Goal: Task Accomplishment & Management: Manage account settings

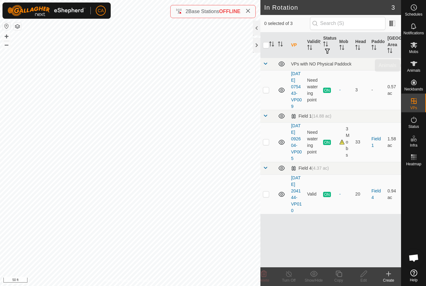
click at [409, 67] on es-animals-svg-icon at bounding box center [413, 64] width 11 height 10
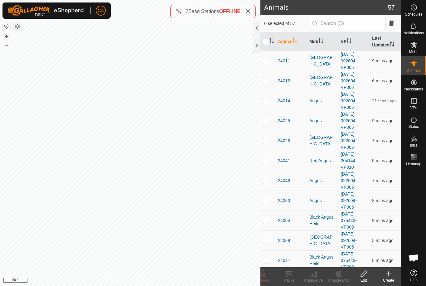
click at [264, 41] on input "checkbox" at bounding box center [266, 42] width 6 height 6
checkbox input "true"
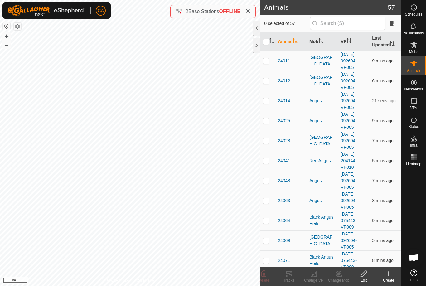
checkbox input "true"
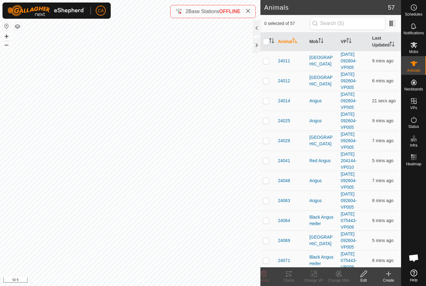
checkbox input "true"
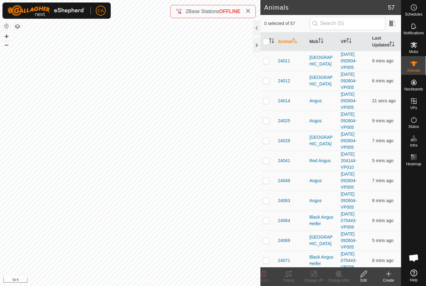
checkbox input "true"
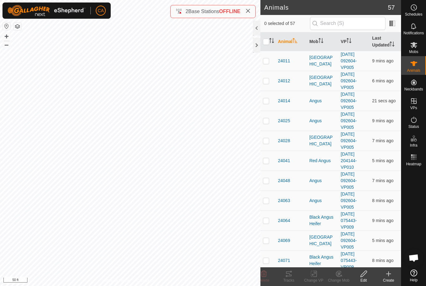
checkbox input "true"
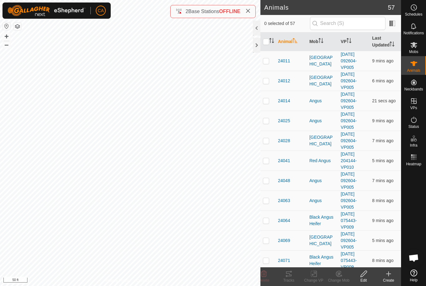
checkbox input "true"
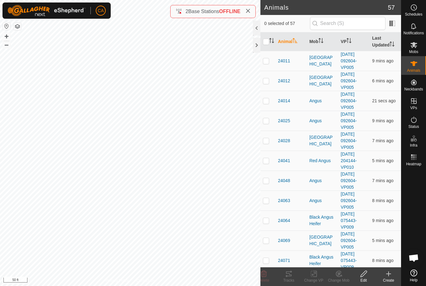
checkbox input "true"
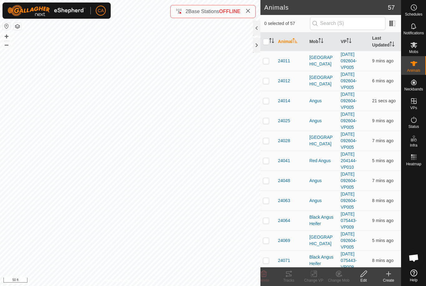
checkbox input "true"
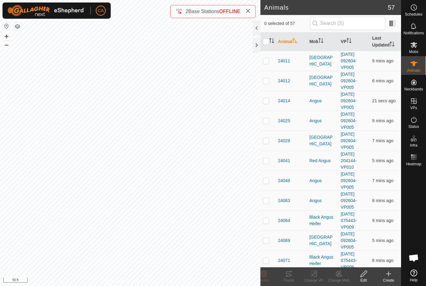
checkbox input "true"
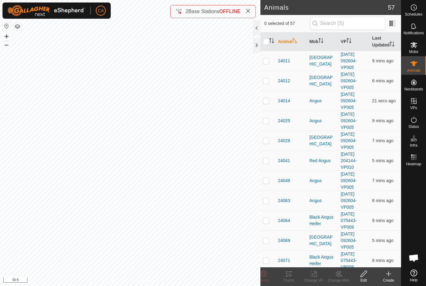
checkbox input "true"
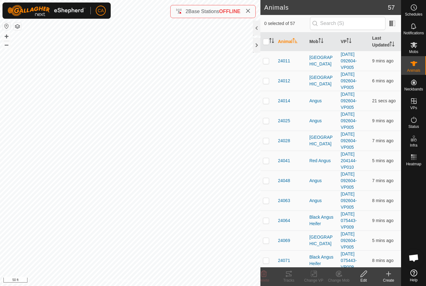
checkbox input "true"
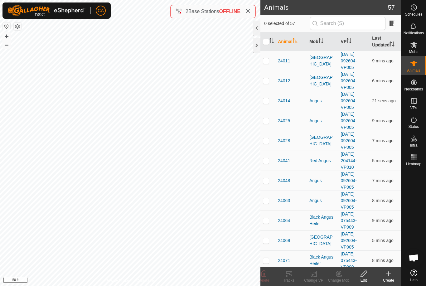
checkbox input "true"
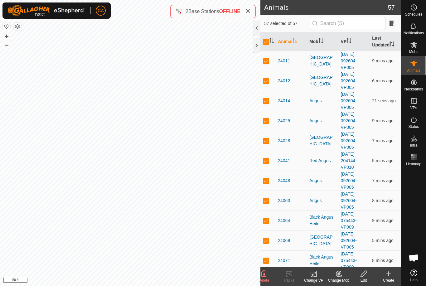
click at [264, 43] on input "checkbox" at bounding box center [266, 42] width 6 height 6
checkbox input "false"
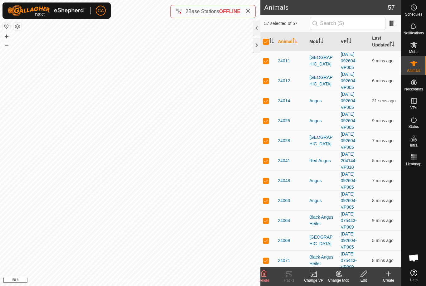
checkbox input "false"
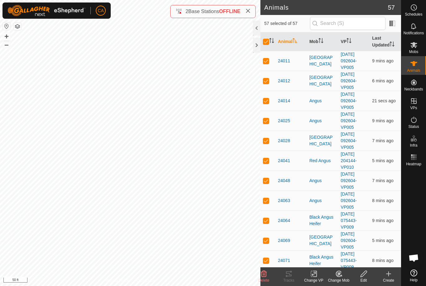
checkbox input "false"
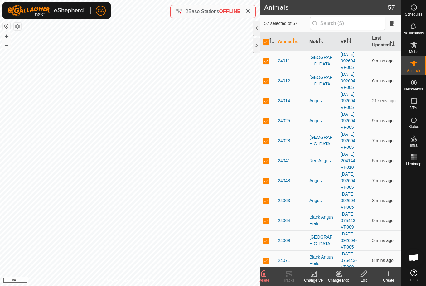
checkbox input "false"
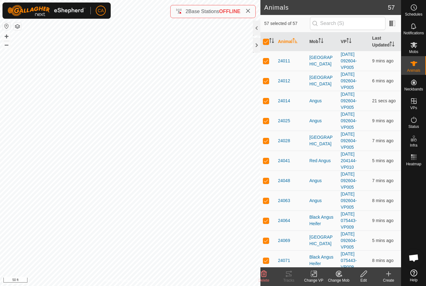
checkbox input "false"
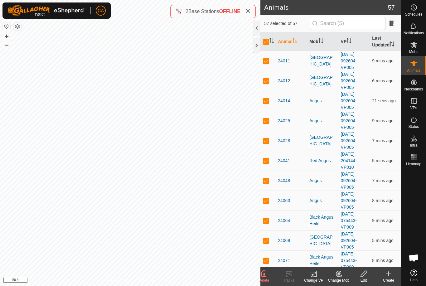
checkbox input "false"
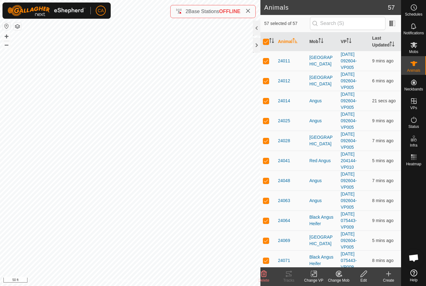
checkbox input "false"
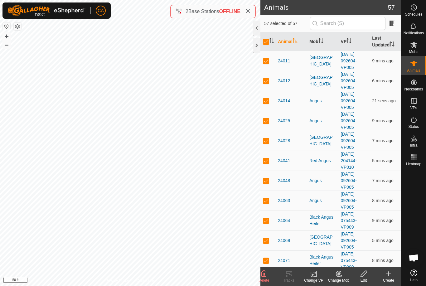
checkbox input "false"
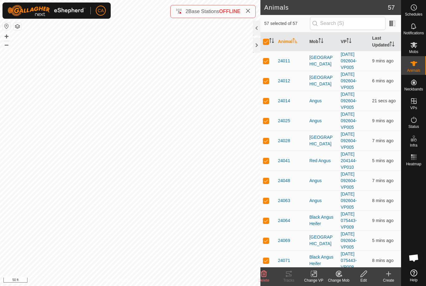
checkbox input "false"
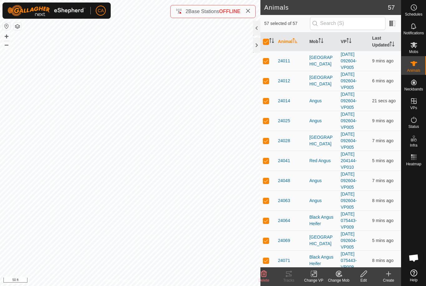
checkbox input "false"
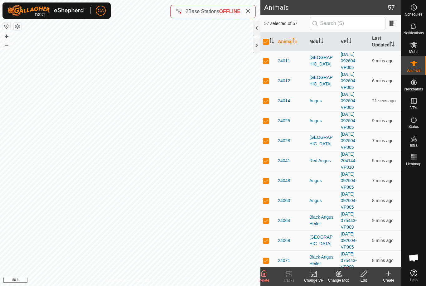
checkbox input "false"
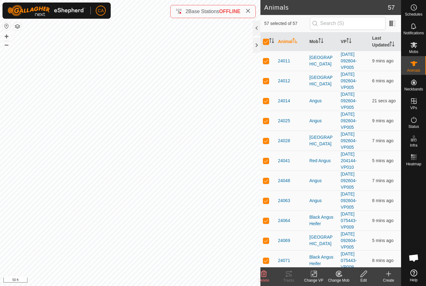
checkbox input "false"
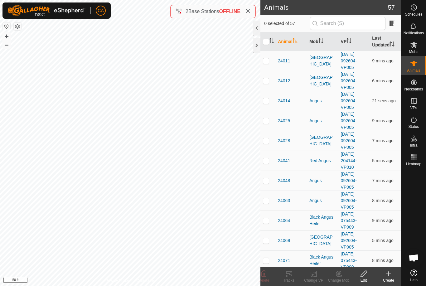
click at [323, 41] on icon "Activate to sort" at bounding box center [320, 40] width 5 height 5
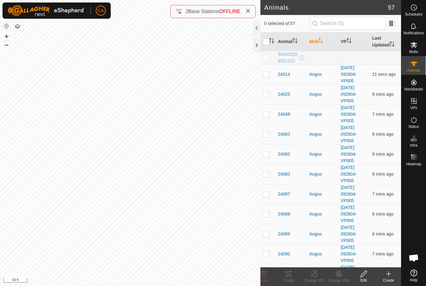
click at [323, 42] on icon "Activate to sort" at bounding box center [320, 40] width 5 height 5
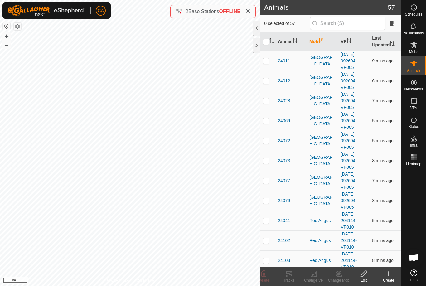
click at [318, 43] on th "Mob" at bounding box center [323, 41] width 32 height 19
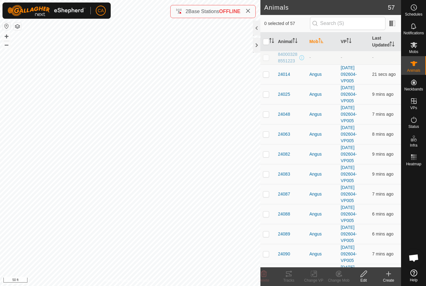
click at [266, 72] on p-checkbox at bounding box center [266, 74] width 6 height 5
checkbox input "true"
click at [264, 98] on td at bounding box center [267, 94] width 15 height 20
checkbox input "true"
click at [267, 117] on td at bounding box center [267, 114] width 15 height 20
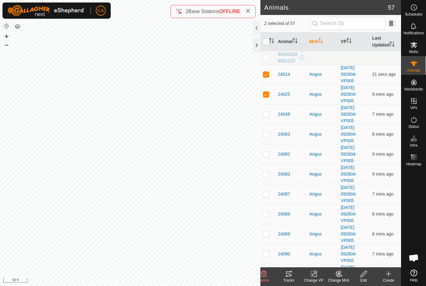
checkbox input "true"
click at [267, 152] on p-checkbox at bounding box center [266, 154] width 6 height 5
checkbox input "true"
click at [267, 130] on td at bounding box center [267, 134] width 15 height 20
checkbox input "true"
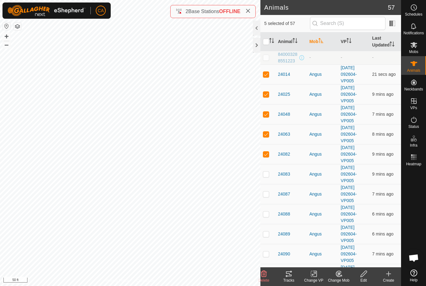
click at [269, 175] on p-checkbox at bounding box center [266, 174] width 6 height 5
checkbox input "true"
click at [268, 195] on p-checkbox at bounding box center [266, 194] width 6 height 5
checkbox input "true"
click at [268, 217] on td at bounding box center [267, 214] width 15 height 20
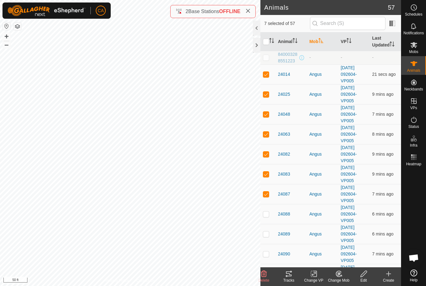
checkbox input "true"
click at [266, 240] on td at bounding box center [267, 234] width 15 height 20
checkbox input "true"
click at [264, 253] on p-checkbox at bounding box center [266, 253] width 6 height 5
checkbox input "true"
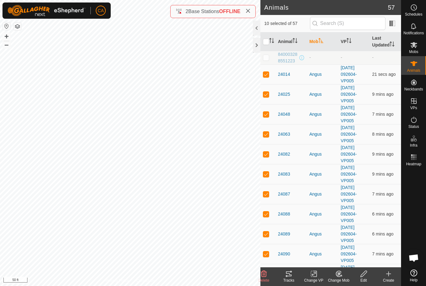
click at [291, 277] on icon at bounding box center [288, 273] width 7 height 7
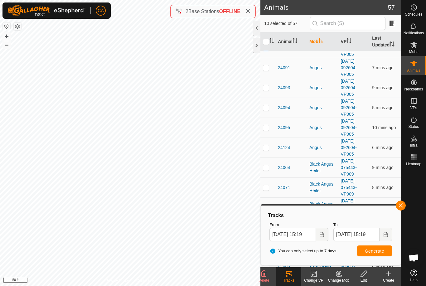
scroll to position [209, 0]
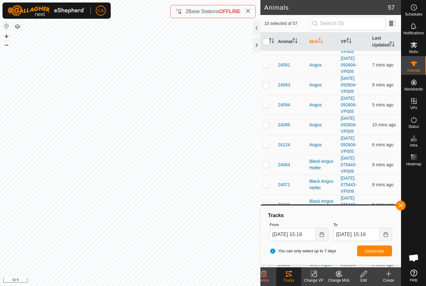
click at [268, 41] on input "checkbox" at bounding box center [266, 42] width 6 height 6
checkbox input "true"
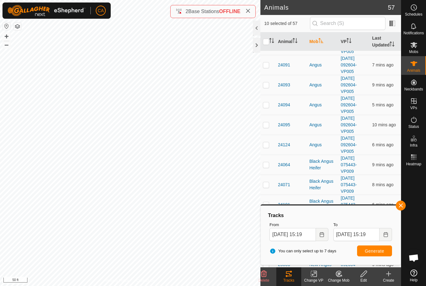
checkbox input "true"
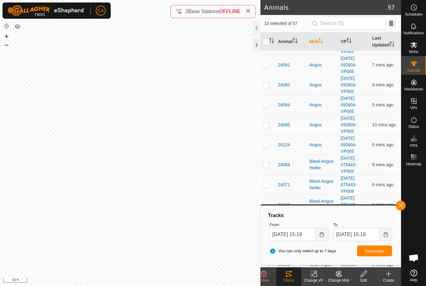
checkbox input "true"
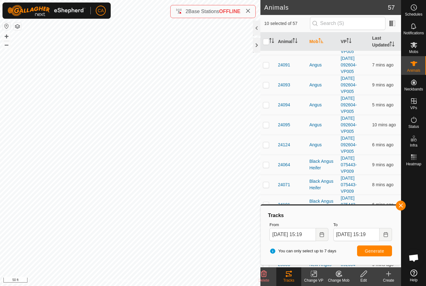
checkbox input "true"
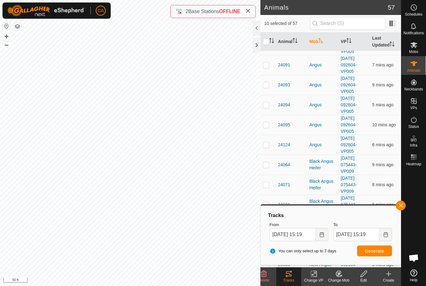
checkbox input "true"
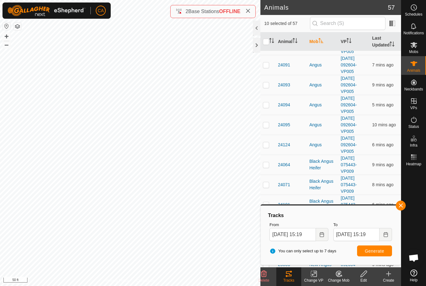
checkbox input "true"
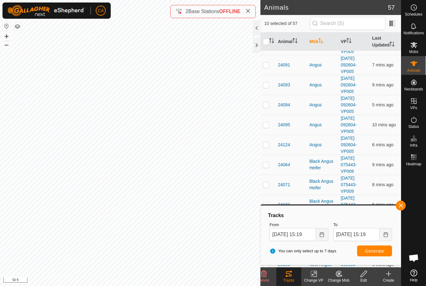
checkbox input "true"
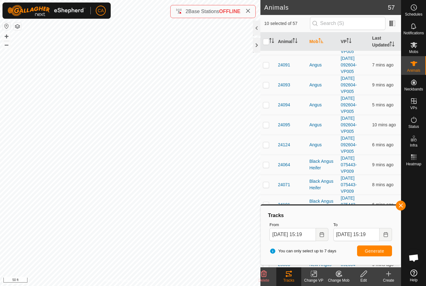
checkbox input "true"
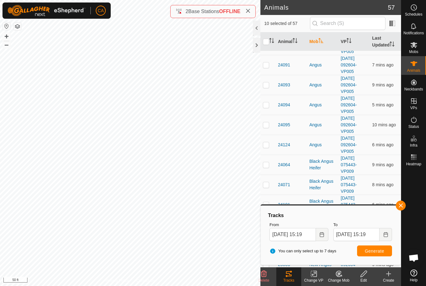
checkbox input "true"
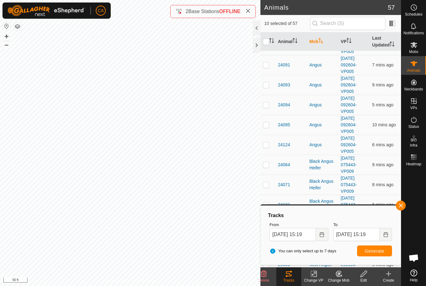
checkbox input "true"
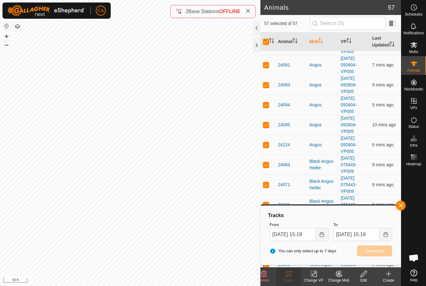
click at [264, 42] on input "checkbox" at bounding box center [266, 42] width 6 height 6
checkbox input "false"
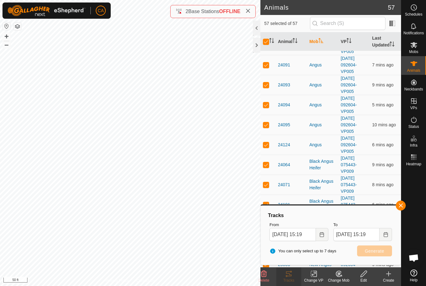
checkbox input "false"
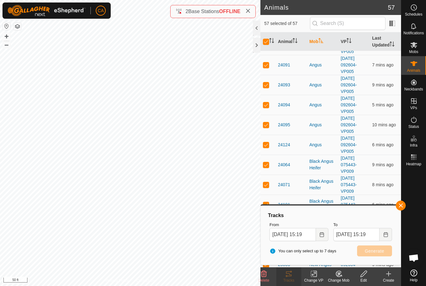
checkbox input "false"
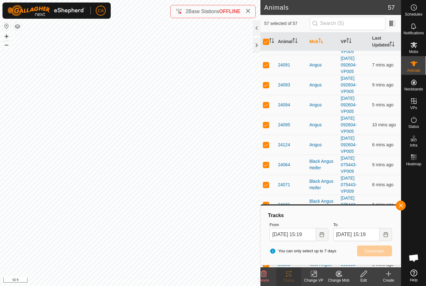
checkbox input "false"
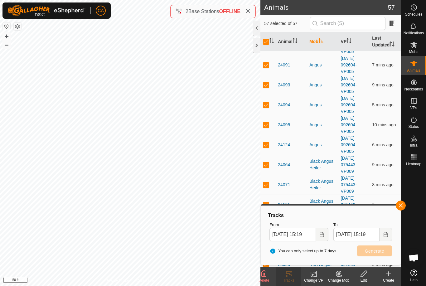
checkbox input "false"
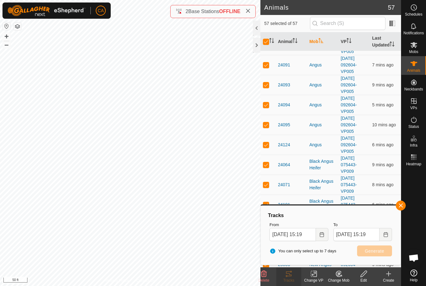
checkbox input "false"
click at [269, 62] on p-checkbox at bounding box center [266, 64] width 6 height 5
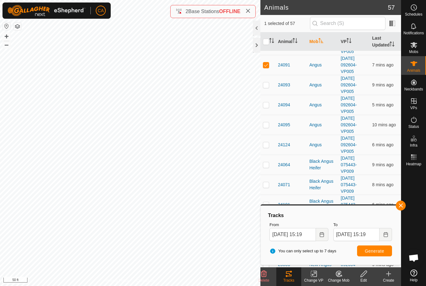
click at [269, 84] on p-checkbox at bounding box center [266, 84] width 6 height 5
click at [268, 109] on td at bounding box center [267, 105] width 15 height 20
click at [268, 127] on p-checkbox at bounding box center [266, 124] width 6 height 5
click at [268, 147] on p-checkbox at bounding box center [266, 144] width 6 height 5
click at [266, 167] on td at bounding box center [267, 165] width 15 height 20
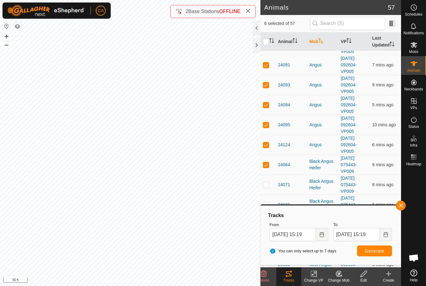
click at [268, 189] on td at bounding box center [267, 185] width 15 height 20
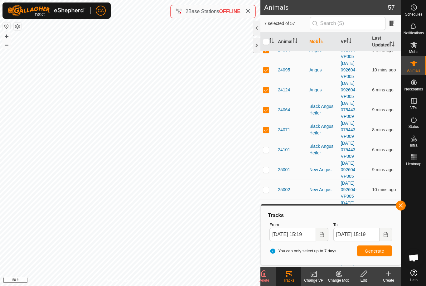
scroll to position [265, 0]
click at [264, 149] on p-checkbox at bounding box center [266, 148] width 6 height 5
click at [270, 167] on td at bounding box center [267, 169] width 15 height 20
click at [267, 187] on p-checkbox at bounding box center [266, 188] width 6 height 5
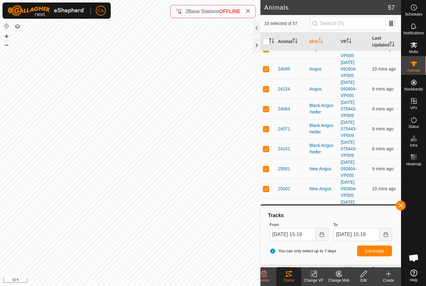
click at [369, 256] on button "Generate" at bounding box center [374, 250] width 35 height 11
click at [266, 39] on input "checkbox" at bounding box center [266, 42] width 6 height 6
click at [267, 40] on input "checkbox" at bounding box center [266, 42] width 6 height 6
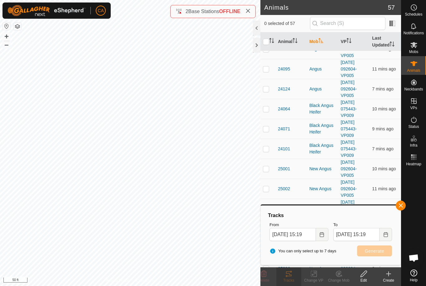
click at [313, 42] on th "Mob" at bounding box center [323, 41] width 32 height 19
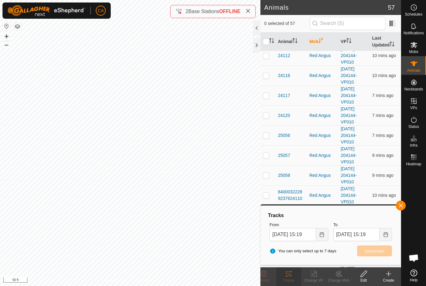
scroll to position [0, 0]
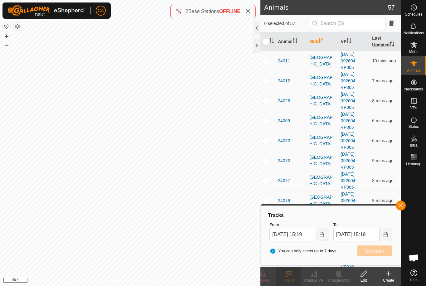
click at [263, 61] on td at bounding box center [267, 61] width 15 height 20
click at [266, 80] on p-checkbox at bounding box center [266, 80] width 6 height 5
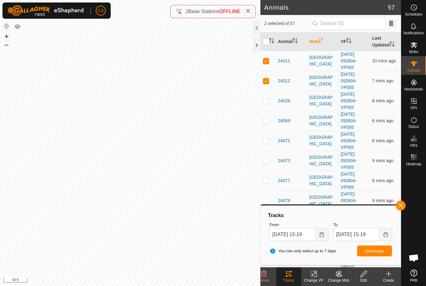
click at [267, 96] on td at bounding box center [267, 101] width 15 height 20
click at [264, 120] on p-checkbox at bounding box center [266, 120] width 6 height 5
click at [268, 138] on p-checkbox at bounding box center [266, 140] width 6 height 5
click at [269, 161] on p-checkbox at bounding box center [266, 160] width 6 height 5
click at [265, 180] on p-checkbox at bounding box center [266, 180] width 6 height 5
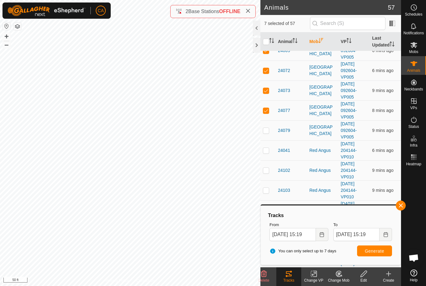
scroll to position [72, 0]
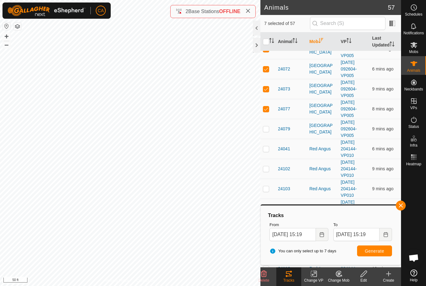
click at [266, 128] on p-checkbox at bounding box center [266, 128] width 6 height 5
click at [374, 251] on span "Generate" at bounding box center [374, 251] width 19 height 5
click at [421, 161] on div "Heatmap" at bounding box center [413, 159] width 25 height 19
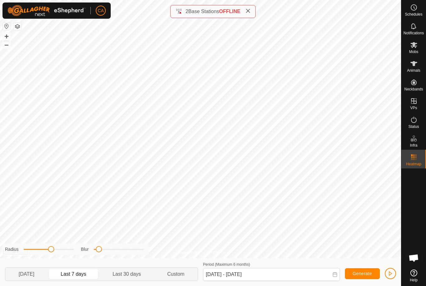
click at [27, 276] on span "Yesterday" at bounding box center [27, 273] width 16 height 7
click at [248, 12] on icon at bounding box center [247, 10] width 5 height 5
click at [414, 68] on es-animals-svg-icon at bounding box center [413, 64] width 11 height 10
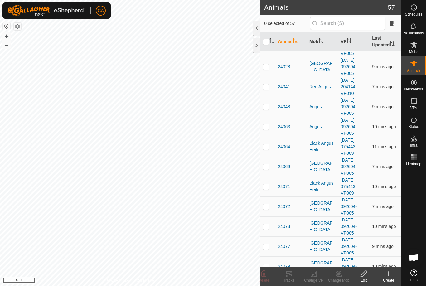
scroll to position [79, 0]
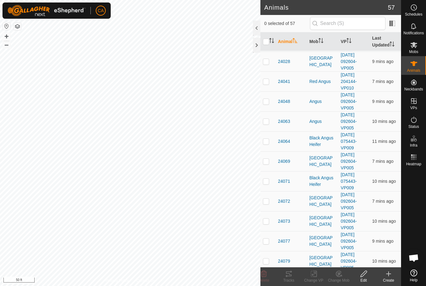
click at [318, 44] on th "Mob" at bounding box center [323, 41] width 32 height 19
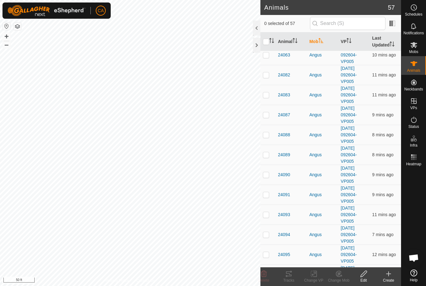
scroll to position [0, 0]
click at [320, 42] on icon "Activate to sort" at bounding box center [320, 40] width 5 height 5
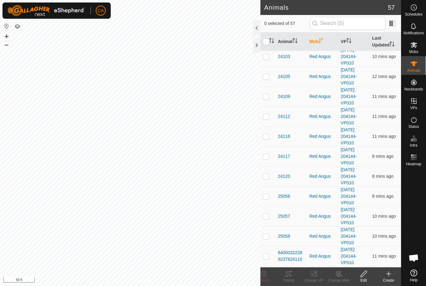
scroll to position [211, 0]
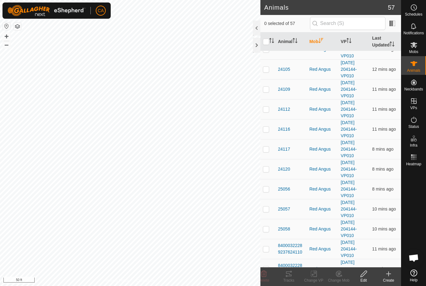
click at [267, 109] on p-checkbox at bounding box center [266, 109] width 6 height 5
click at [266, 137] on td at bounding box center [267, 129] width 15 height 20
click at [266, 151] on p-checkbox at bounding box center [266, 149] width 6 height 5
click at [264, 172] on td at bounding box center [267, 169] width 15 height 20
click at [265, 193] on td at bounding box center [267, 189] width 15 height 20
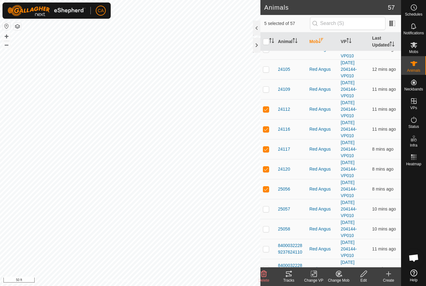
click at [264, 213] on td at bounding box center [267, 209] width 15 height 20
click at [268, 232] on td at bounding box center [267, 229] width 15 height 20
click at [267, 252] on td at bounding box center [267, 249] width 15 height 20
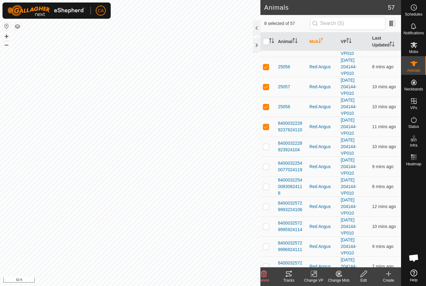
scroll to position [335, 0]
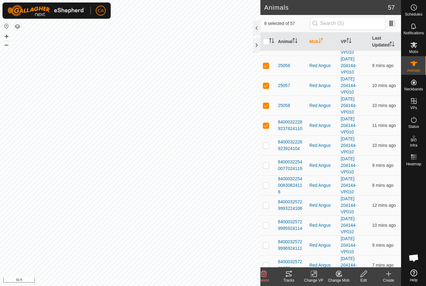
click at [264, 149] on td at bounding box center [267, 145] width 15 height 20
click at [268, 164] on p-checkbox at bounding box center [266, 165] width 6 height 5
click at [289, 279] on div "Tracks" at bounding box center [288, 281] width 25 height 6
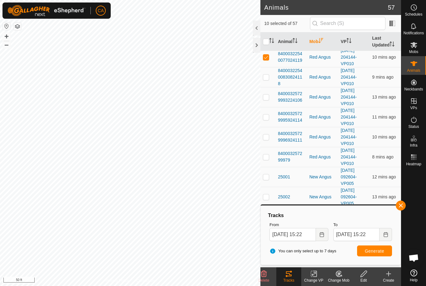
scroll to position [462, 0]
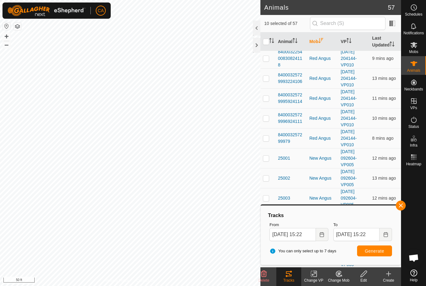
click at [267, 41] on input "checkbox" at bounding box center [266, 42] width 6 height 6
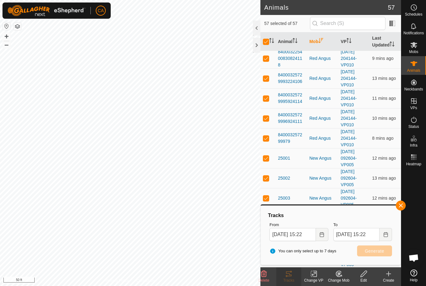
click at [265, 43] on input "checkbox" at bounding box center [266, 42] width 6 height 6
click at [265, 59] on p-checkbox at bounding box center [266, 58] width 6 height 5
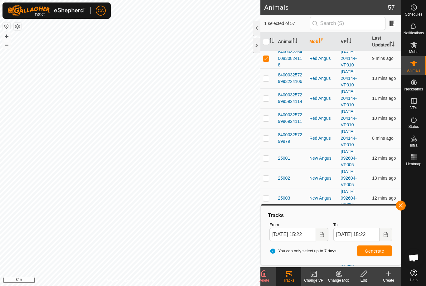
click at [266, 79] on p-checkbox at bounding box center [266, 78] width 6 height 5
click at [266, 99] on p-checkbox at bounding box center [266, 98] width 6 height 5
click at [266, 118] on p-checkbox at bounding box center [266, 118] width 6 height 5
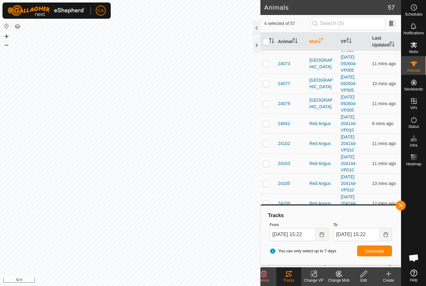
scroll to position [98, 0]
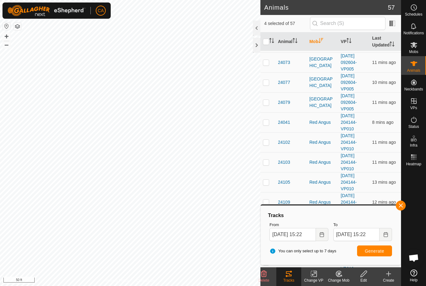
click at [265, 125] on td at bounding box center [267, 122] width 15 height 20
click at [266, 143] on p-checkbox at bounding box center [266, 142] width 6 height 5
click at [266, 161] on p-checkbox at bounding box center [266, 162] width 6 height 5
click at [268, 183] on p-checkbox at bounding box center [266, 182] width 6 height 5
click at [266, 202] on p-checkbox at bounding box center [266, 202] width 6 height 5
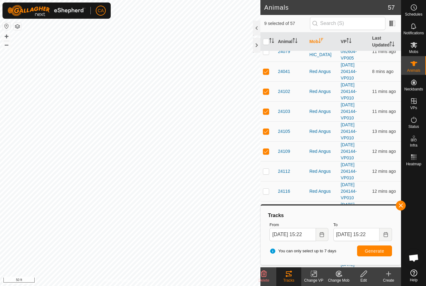
scroll to position [150, 0]
click at [264, 174] on td at bounding box center [267, 171] width 15 height 20
click at [374, 249] on span "Generate" at bounding box center [374, 251] width 19 height 5
click at [301, 236] on input "06 Sep, 2025 15:22" at bounding box center [292, 234] width 46 height 13
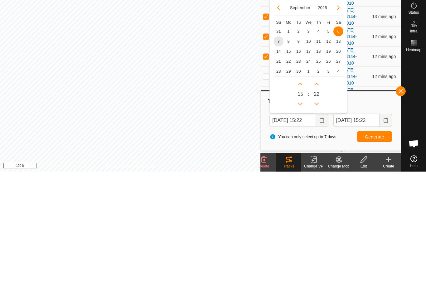
click at [288, 141] on span "1" at bounding box center [289, 146] width 10 height 10
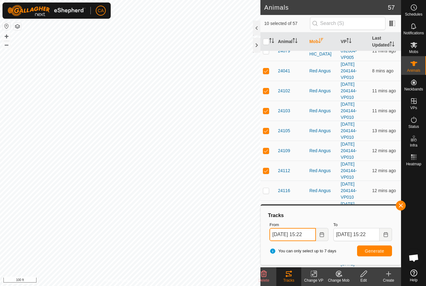
click at [292, 236] on input "01 Sep, 2025 15:22" at bounding box center [292, 234] width 46 height 13
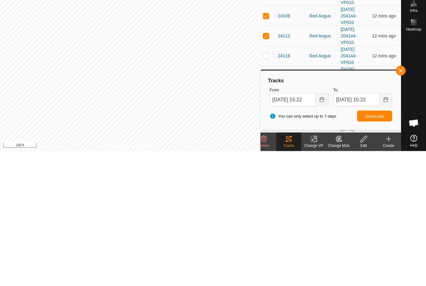
click at [376, 249] on span "Generate" at bounding box center [374, 251] width 19 height 5
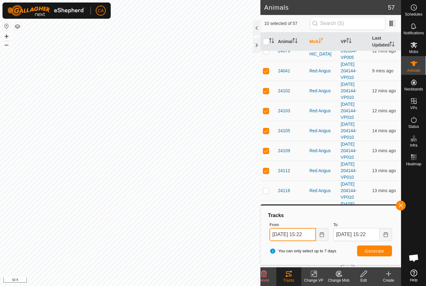
click at [293, 235] on input "01 Sep, 2025 15:22" at bounding box center [292, 234] width 46 height 13
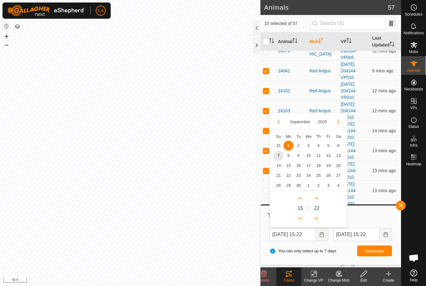
click at [278, 122] on icon "Previous Month" at bounding box center [278, 122] width 2 height 4
click at [287, 174] on span "18" at bounding box center [289, 176] width 10 height 10
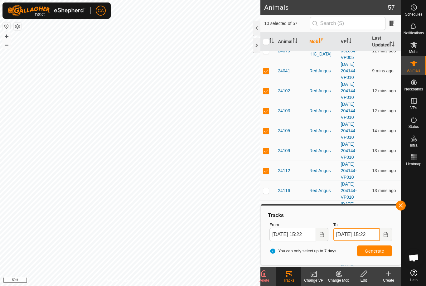
click at [358, 237] on input "25 Aug, 2025 15:22" at bounding box center [356, 234] width 46 height 13
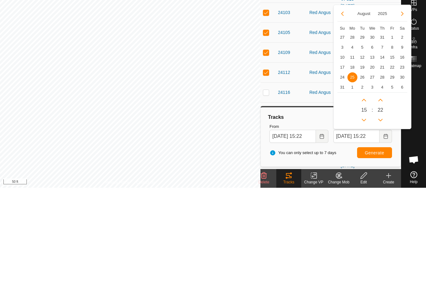
click at [403, 107] on button "Next Month" at bounding box center [402, 112] width 10 height 10
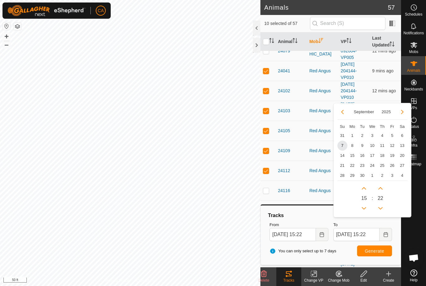
click at [351, 135] on span "1" at bounding box center [352, 136] width 10 height 10
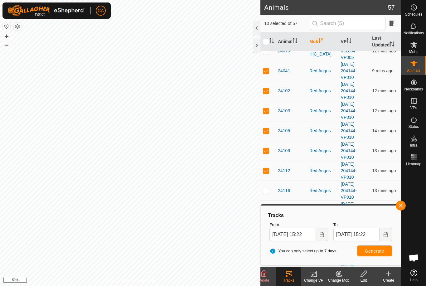
click at [377, 250] on span "Generate" at bounding box center [374, 251] width 19 height 5
click at [356, 238] on input "01 Sep, 2025 15:22" at bounding box center [356, 234] width 46 height 13
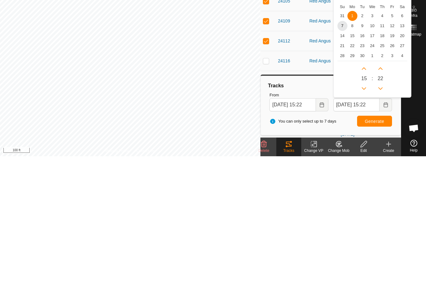
click at [373, 141] on span "3" at bounding box center [372, 146] width 10 height 10
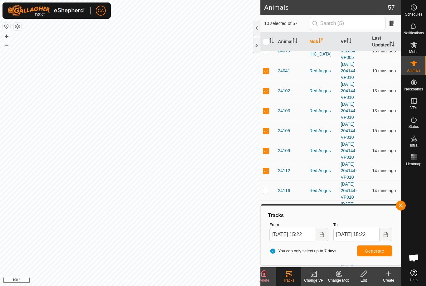
click at [374, 252] on span "Generate" at bounding box center [374, 251] width 19 height 5
click at [294, 235] on input "27 Aug, 2025 15:22" at bounding box center [292, 234] width 46 height 13
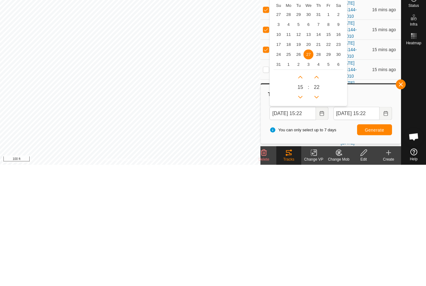
click at [298, 161] on span "19" at bounding box center [298, 166] width 10 height 10
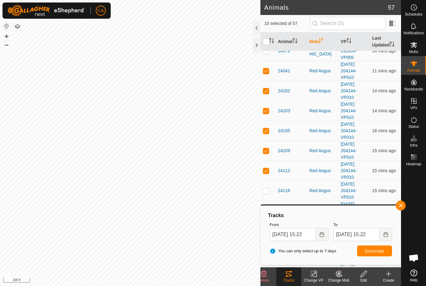
click at [377, 252] on span "Generate" at bounding box center [374, 251] width 19 height 5
click at [302, 237] on input "19 Aug, 2025 15:22" at bounding box center [292, 234] width 46 height 13
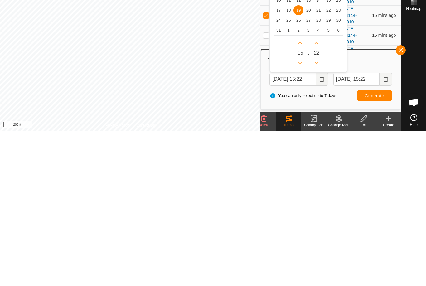
click at [326, 161] on span "22" at bounding box center [328, 166] width 10 height 10
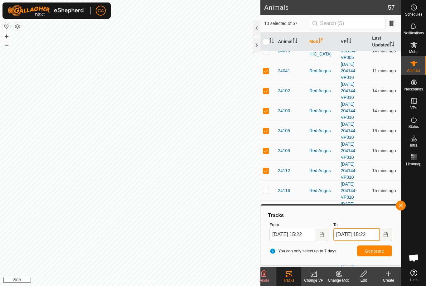
click at [364, 236] on input "26 Aug, 2025 15:22" at bounding box center [356, 234] width 46 height 13
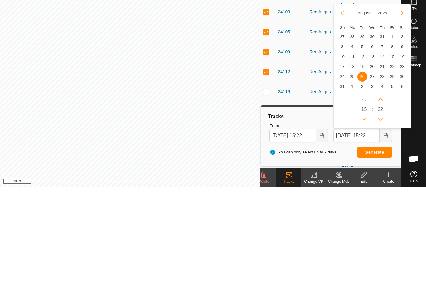
click at [391, 181] on span "5" at bounding box center [392, 186] width 10 height 10
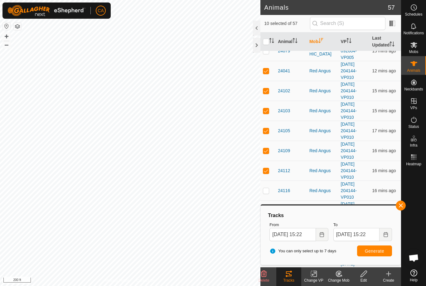
click at [379, 255] on button "Generate" at bounding box center [374, 250] width 35 height 11
click at [301, 235] on input "29 Aug, 2025 15:22" at bounding box center [292, 234] width 46 height 13
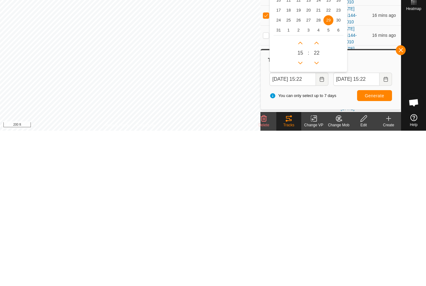
click at [299, 171] on span "26" at bounding box center [298, 176] width 10 height 10
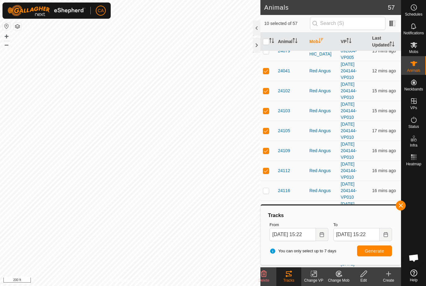
click at [373, 252] on span "Generate" at bounding box center [374, 251] width 19 height 5
click at [305, 230] on input "26 Aug, 2025 15:22" at bounding box center [292, 234] width 46 height 13
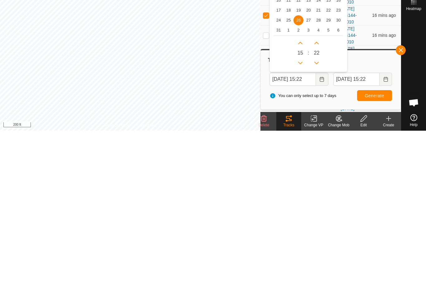
click at [277, 171] on span "24" at bounding box center [279, 176] width 10 height 10
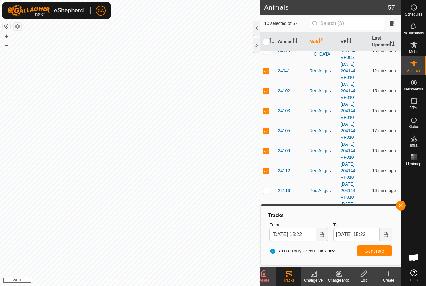
click at [379, 251] on span "Generate" at bounding box center [374, 251] width 19 height 5
click at [299, 234] on input "24 Aug, 2025 15:22" at bounding box center [292, 234] width 46 height 13
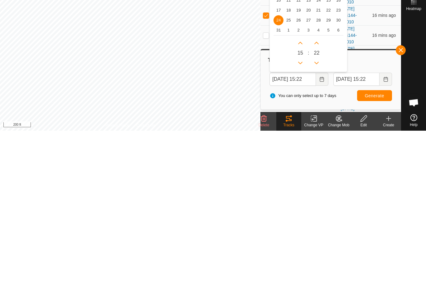
click at [328, 161] on span "22" at bounding box center [328, 166] width 10 height 10
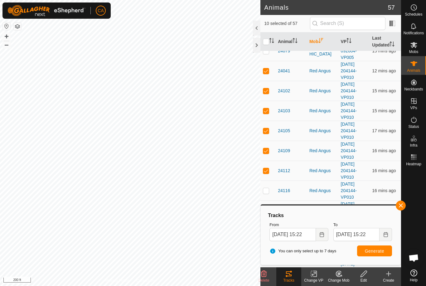
click at [380, 254] on button "Generate" at bounding box center [374, 250] width 35 height 11
click at [362, 234] on input "29 Aug, 2025 15:22" at bounding box center [356, 234] width 46 height 13
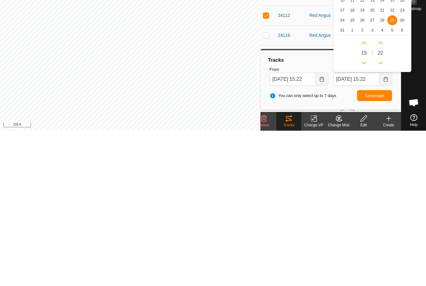
click at [401, 181] on span "6" at bounding box center [402, 186] width 10 height 10
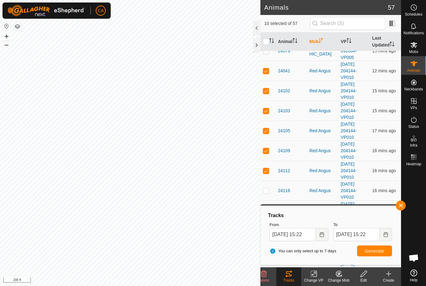
click at [378, 250] on span "Generate" at bounding box center [374, 251] width 19 height 5
click at [345, 235] on input "06 Sep, 2025 15:22" at bounding box center [356, 234] width 46 height 13
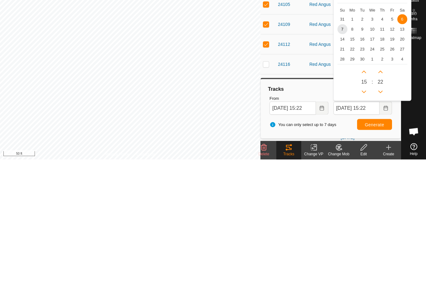
click at [341, 151] on span "7" at bounding box center [342, 156] width 10 height 10
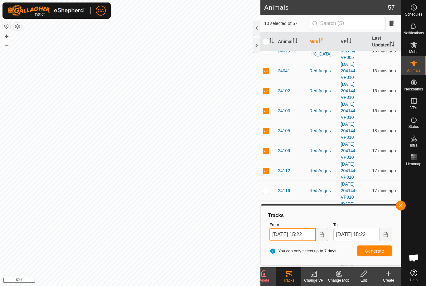
click at [296, 235] on input "31 Aug, 2025 15:22" at bounding box center [292, 234] width 46 height 13
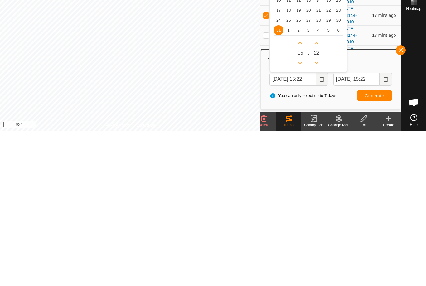
click at [325, 181] on span "5" at bounding box center [328, 186] width 10 height 10
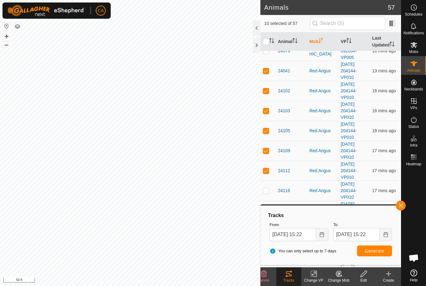
click at [376, 254] on button "Generate" at bounding box center [374, 250] width 35 height 11
click at [264, 41] on input "checkbox" at bounding box center [266, 42] width 6 height 6
click at [267, 43] on input "checkbox" at bounding box center [266, 42] width 6 height 6
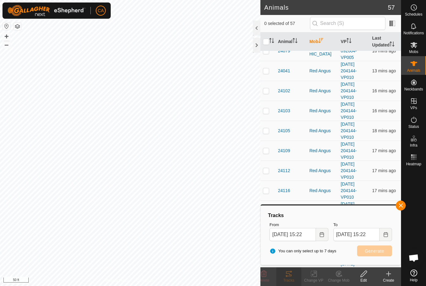
click at [320, 42] on icon "Activate to sort" at bounding box center [320, 40] width 5 height 5
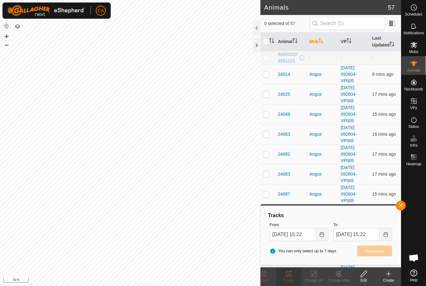
click at [266, 74] on p-checkbox at bounding box center [266, 74] width 6 height 5
click at [265, 97] on td at bounding box center [267, 94] width 15 height 20
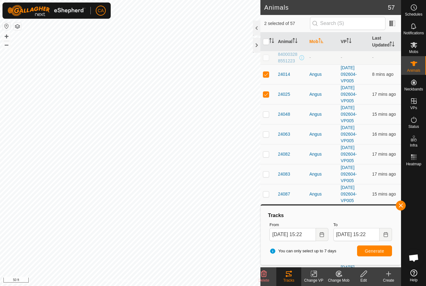
click at [264, 118] on td at bounding box center [267, 114] width 15 height 20
click at [266, 135] on p-checkbox at bounding box center [266, 134] width 6 height 5
click at [266, 157] on p-checkbox at bounding box center [266, 154] width 6 height 5
click at [268, 174] on p-checkbox at bounding box center [266, 174] width 6 height 5
click at [262, 194] on td at bounding box center [267, 194] width 15 height 20
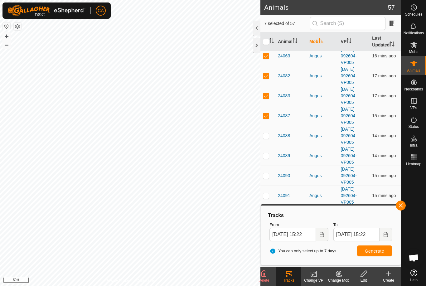
scroll to position [97, 0]
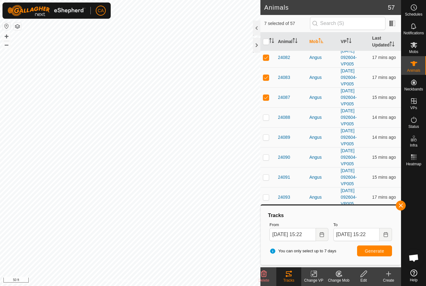
click at [266, 119] on p-checkbox at bounding box center [266, 117] width 6 height 5
click at [267, 137] on p-checkbox at bounding box center [266, 137] width 6 height 5
click at [267, 157] on p-checkbox at bounding box center [266, 157] width 6 height 5
click at [375, 251] on span "Generate" at bounding box center [374, 251] width 19 height 5
click at [292, 237] on input "05 Sep, 2025 15:22" at bounding box center [292, 234] width 46 height 13
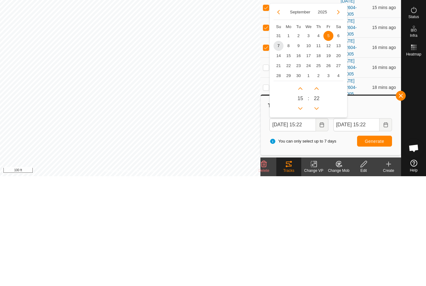
click at [277, 141] on span "31" at bounding box center [279, 146] width 10 height 10
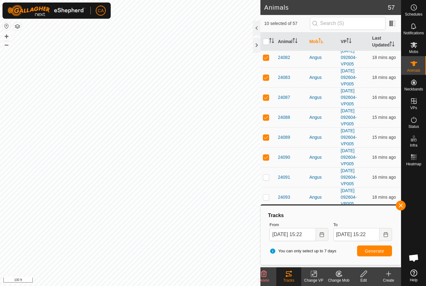
click at [373, 251] on span "Generate" at bounding box center [374, 251] width 19 height 5
click at [296, 237] on input "31 Aug, 2025 15:22" at bounding box center [292, 234] width 46 height 13
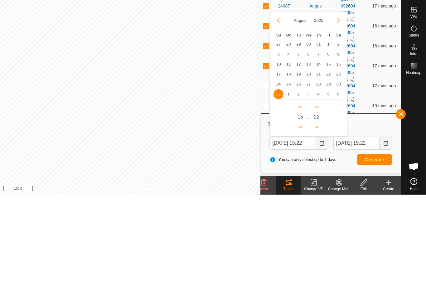
click at [275, 161] on span "17" at bounding box center [279, 166] width 10 height 10
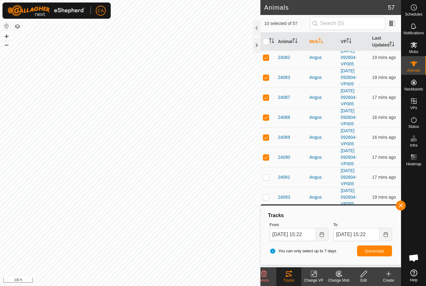
click at [378, 255] on button "Generate" at bounding box center [374, 250] width 35 height 11
click at [297, 232] on input "17 Aug, 2025 15:22" at bounding box center [292, 234] width 46 height 13
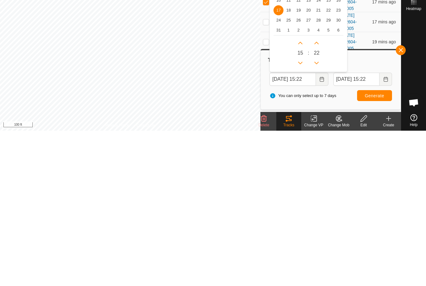
click at [307, 161] on span "20" at bounding box center [308, 166] width 10 height 10
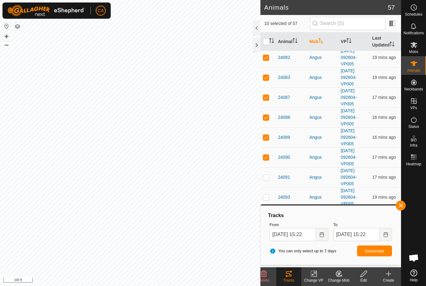
click at [378, 251] on span "Generate" at bounding box center [374, 251] width 19 height 5
click at [302, 235] on input "20 Aug, 2025 15:22" at bounding box center [292, 234] width 46 height 13
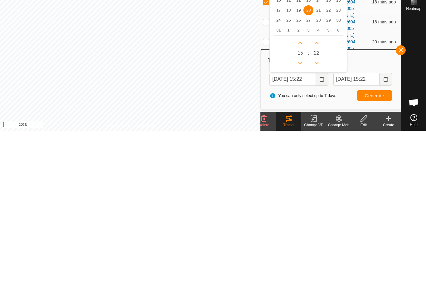
click at [319, 161] on span "21" at bounding box center [318, 166] width 10 height 10
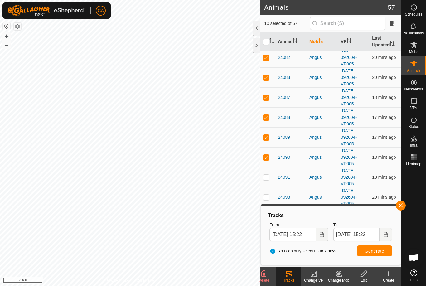
click at [380, 254] on button "Generate" at bounding box center [374, 250] width 35 height 11
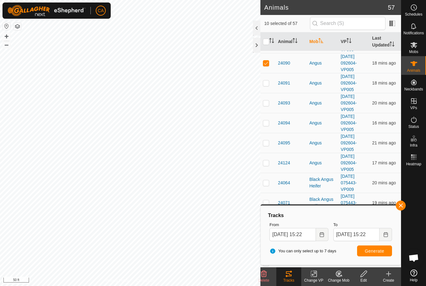
scroll to position [200, 0]
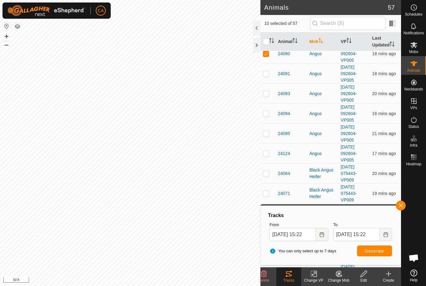
click at [267, 73] on p-checkbox at bounding box center [266, 73] width 6 height 5
click at [264, 44] on input "checkbox" at bounding box center [266, 42] width 6 height 6
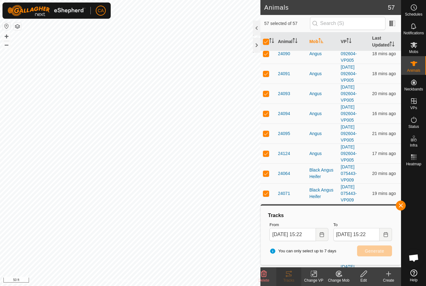
click at [264, 44] on input "checkbox" at bounding box center [266, 42] width 6 height 6
click at [265, 73] on p-checkbox at bounding box center [266, 73] width 6 height 5
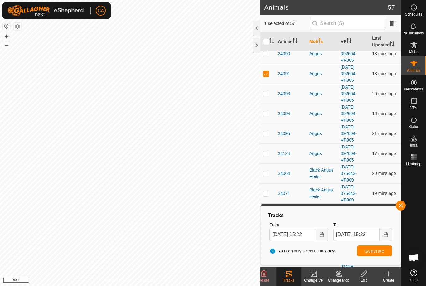
click at [265, 92] on p-checkbox at bounding box center [266, 93] width 6 height 5
click at [263, 111] on td at bounding box center [267, 114] width 15 height 20
click at [266, 134] on p-checkbox at bounding box center [266, 133] width 6 height 5
click at [264, 154] on p-checkbox at bounding box center [266, 153] width 6 height 5
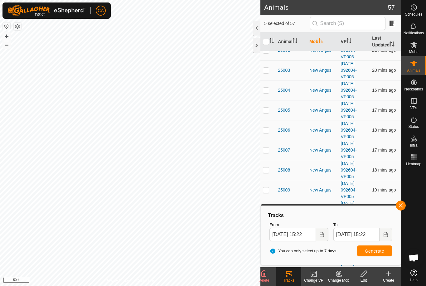
scroll to position [372, 0]
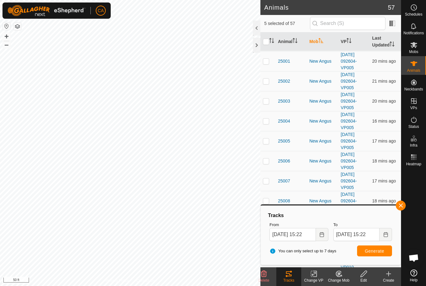
click at [270, 61] on td at bounding box center [267, 61] width 15 height 20
click at [266, 80] on p-checkbox at bounding box center [266, 81] width 6 height 5
click at [266, 103] on p-checkbox at bounding box center [266, 101] width 6 height 5
click at [264, 122] on p-checkbox at bounding box center [266, 121] width 6 height 5
click at [264, 141] on p-checkbox at bounding box center [266, 140] width 6 height 5
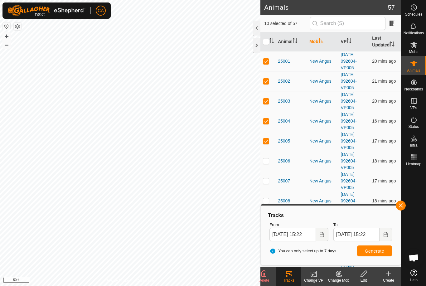
click at [376, 255] on button "Generate" at bounding box center [374, 250] width 35 height 11
click at [358, 233] on input "24 Aug, 2025 15:22" at bounding box center [356, 234] width 46 height 13
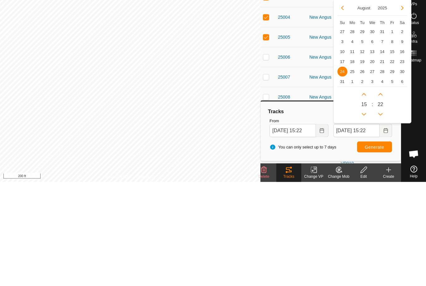
click at [402, 107] on button "Next Month" at bounding box center [402, 112] width 10 height 10
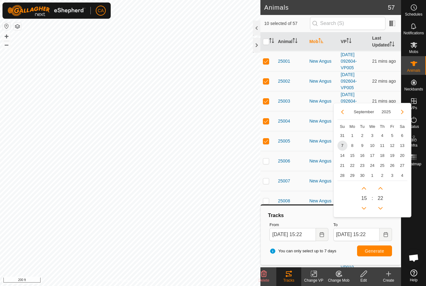
click at [342, 143] on span "7" at bounding box center [342, 146] width 10 height 10
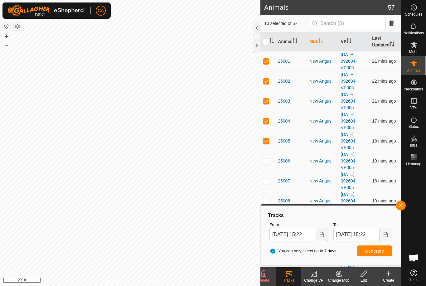
click at [377, 251] on span "Generate" at bounding box center [374, 251] width 19 height 5
click at [292, 237] on input "31 Aug, 2025 15:22" at bounding box center [292, 234] width 46 height 13
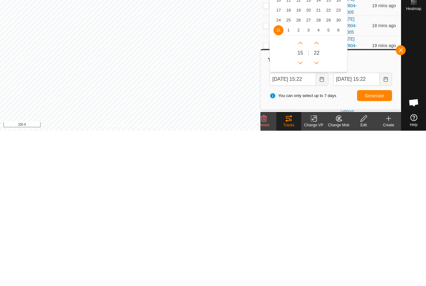
click at [326, 181] on span "5" at bounding box center [328, 186] width 10 height 10
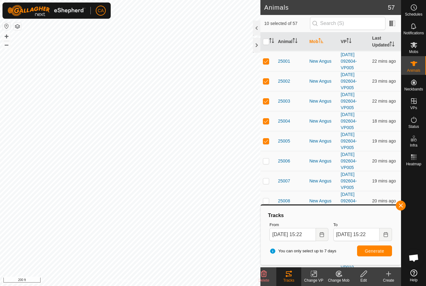
click at [368, 249] on span "Generate" at bounding box center [374, 251] width 19 height 5
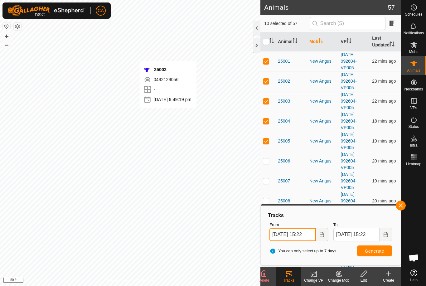
click at [303, 235] on input "05 Sep, 2025 15:22" at bounding box center [292, 234] width 46 height 13
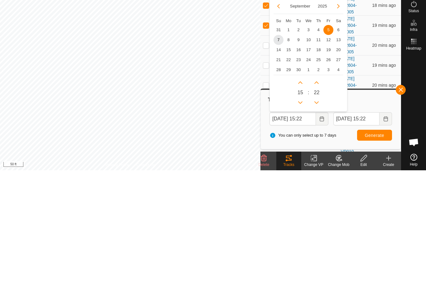
click at [337, 141] on span "6" at bounding box center [338, 146] width 10 height 10
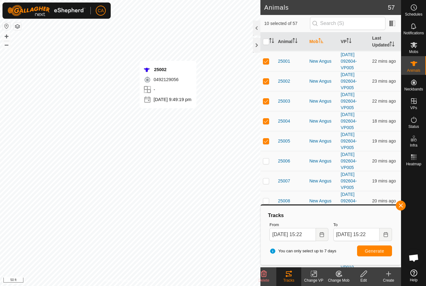
click at [380, 252] on span "Generate" at bounding box center [374, 251] width 19 height 5
click at [302, 233] on input "06 Sep, 2025 15:22" at bounding box center [292, 234] width 46 height 13
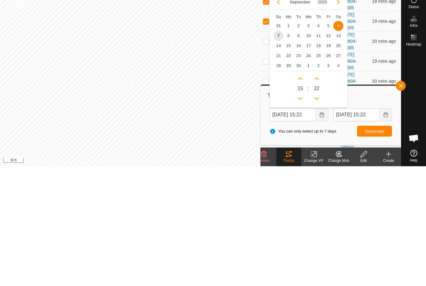
click at [317, 141] on span "4" at bounding box center [318, 146] width 10 height 10
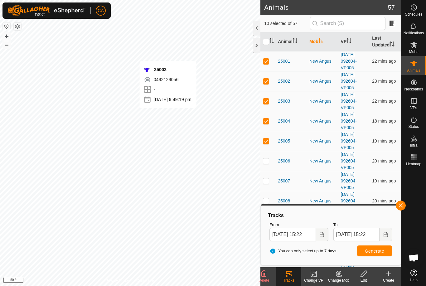
click at [382, 254] on button "Generate" at bounding box center [374, 250] width 35 height 11
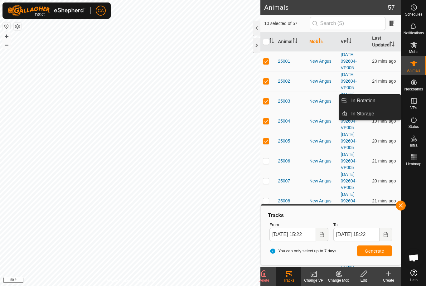
click at [367, 106] on link "In Rotation" at bounding box center [373, 101] width 53 height 12
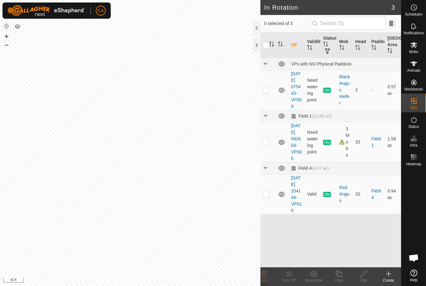
click at [271, 150] on td at bounding box center [267, 142] width 15 height 40
click at [338, 277] on icon at bounding box center [339, 274] width 6 height 6
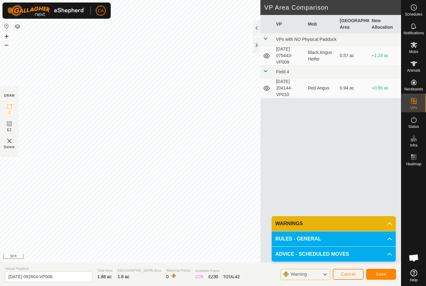
click at [381, 275] on span "Save" at bounding box center [381, 274] width 11 height 5
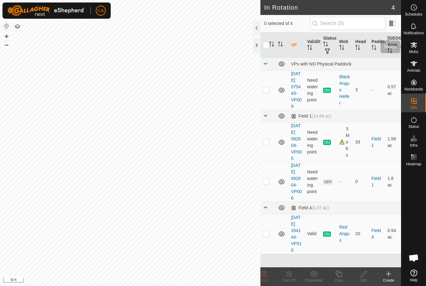
click at [411, 46] on icon at bounding box center [413, 45] width 7 height 6
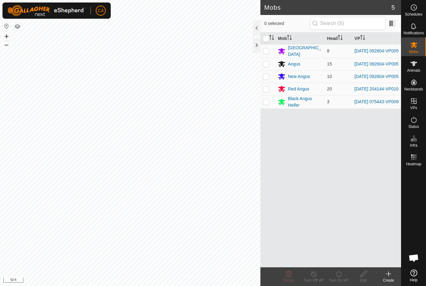
click at [266, 48] on p-checkbox at bounding box center [266, 50] width 6 height 5
click at [267, 62] on p-checkbox at bounding box center [266, 63] width 6 height 5
click at [267, 78] on p-checkbox at bounding box center [266, 76] width 6 height 5
click at [340, 280] on div "Turn On VP" at bounding box center [338, 281] width 25 height 6
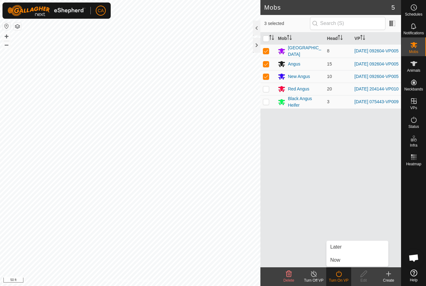
click at [352, 257] on link "Now" at bounding box center [358, 260] width 62 height 12
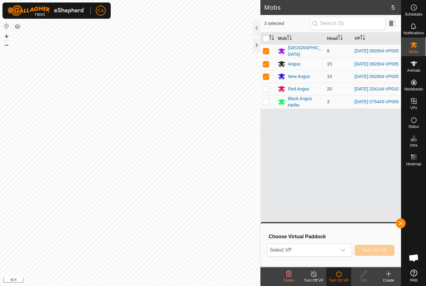
click at [318, 251] on span "Select VP" at bounding box center [301, 250] width 69 height 12
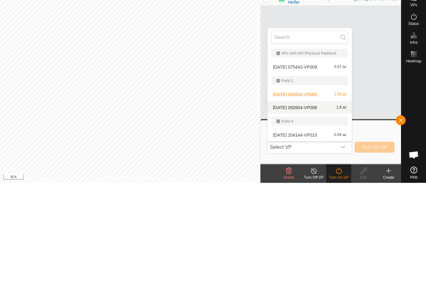
click at [317, 208] on span "[DATE] 092604-VP006" at bounding box center [295, 210] width 44 height 4
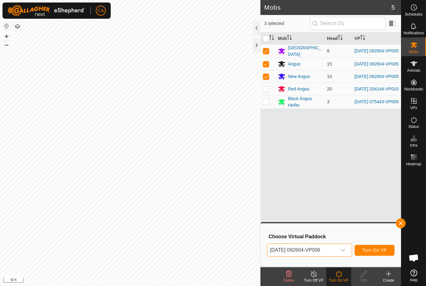
click at [379, 251] on span "Turn On VP" at bounding box center [374, 250] width 24 height 5
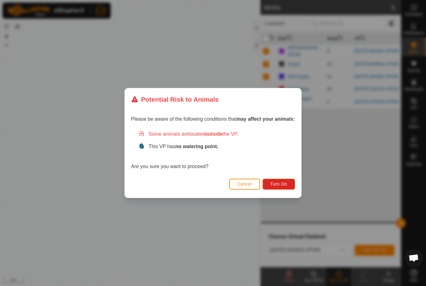
click at [285, 189] on button "Turn On" at bounding box center [279, 184] width 32 height 11
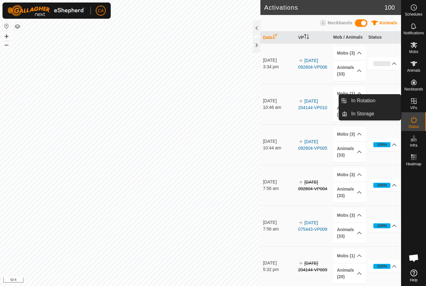
click at [379, 102] on link "In Rotation" at bounding box center [373, 101] width 53 height 12
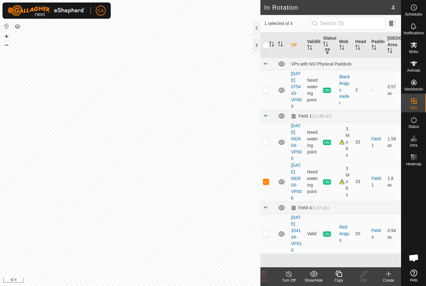
click at [386, 279] on div "Create" at bounding box center [388, 281] width 25 height 6
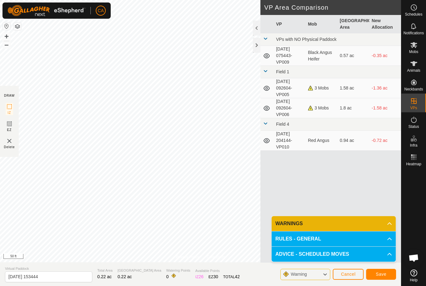
click at [351, 277] on button "Cancel" at bounding box center [348, 274] width 31 height 11
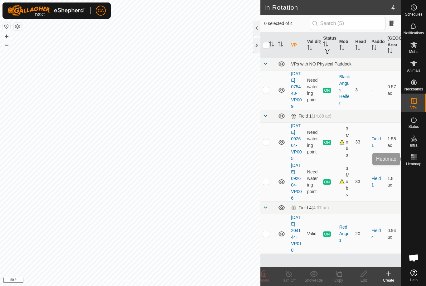
click at [415, 165] on span "Heatmap" at bounding box center [413, 164] width 15 height 4
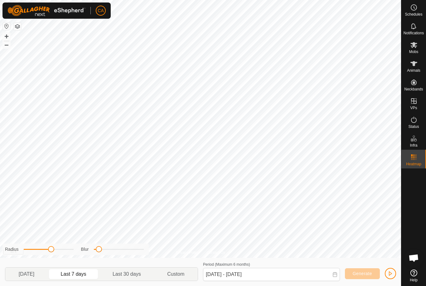
click at [127, 274] on span "Last 30 days" at bounding box center [127, 273] width 28 height 7
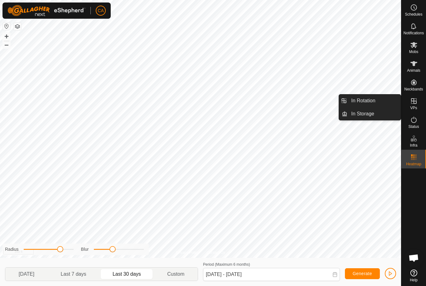
click at [379, 99] on link "In Rotation" at bounding box center [373, 101] width 53 height 12
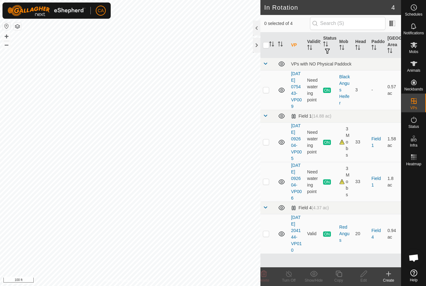
click at [268, 236] on p-checkbox at bounding box center [266, 233] width 6 height 5
click at [338, 277] on icon at bounding box center [339, 273] width 8 height 7
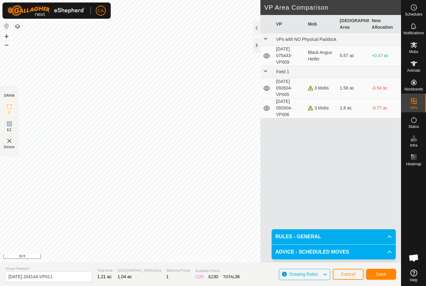
click at [384, 274] on span "Save" at bounding box center [381, 274] width 11 height 5
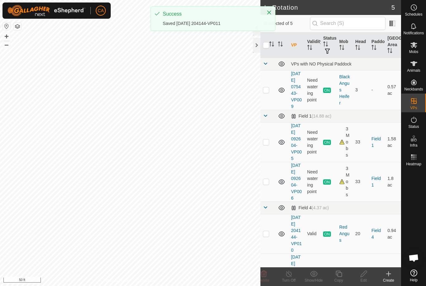
click at [392, 276] on icon at bounding box center [388, 273] width 7 height 7
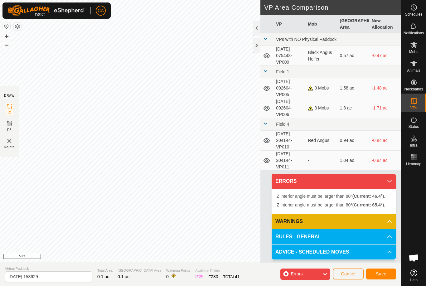
click at [350, 276] on span "Cancel" at bounding box center [348, 273] width 15 height 5
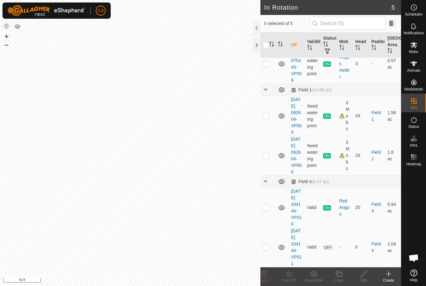
scroll to position [59, 0]
click at [415, 48] on icon at bounding box center [413, 44] width 7 height 7
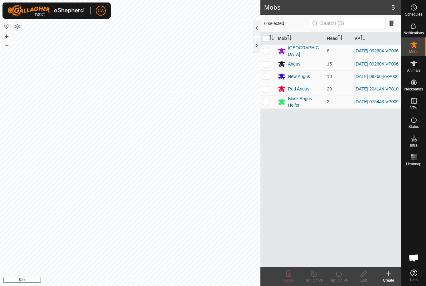
click at [263, 91] on p-checkbox at bounding box center [266, 88] width 6 height 5
click at [338, 275] on icon at bounding box center [339, 273] width 8 height 7
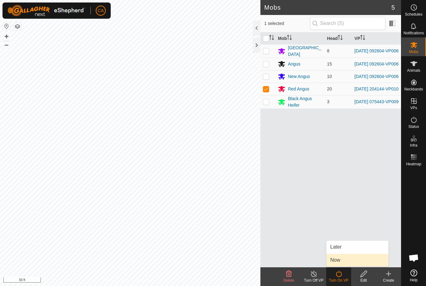
click at [346, 261] on link "Now" at bounding box center [358, 260] width 62 height 12
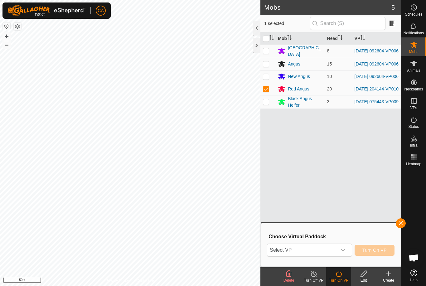
click at [335, 252] on span "Select VP" at bounding box center [301, 250] width 69 height 12
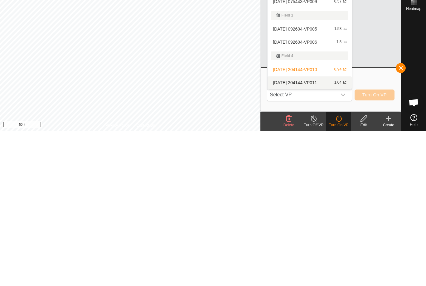
click at [323, 234] on div "2025-08-29 204144-VP011 1.04 ac" at bounding box center [309, 237] width 77 height 7
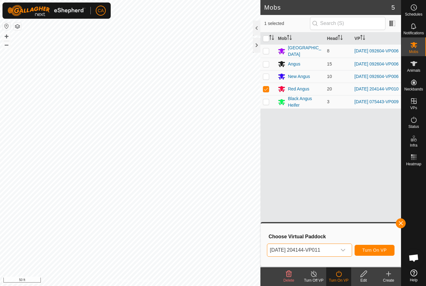
click at [380, 252] on span "Turn On VP" at bounding box center [374, 250] width 24 height 5
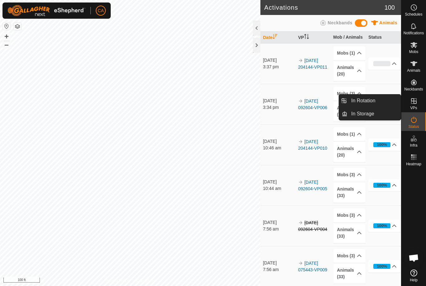
click at [375, 99] on span "In Rotation" at bounding box center [363, 100] width 24 height 7
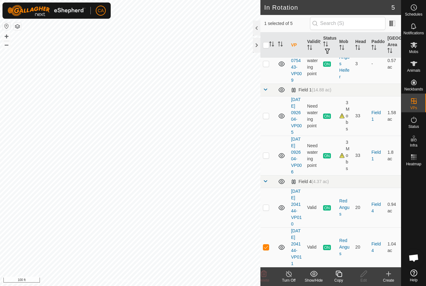
scroll to position [59, 0]
click at [266, 246] on p-checkbox at bounding box center [266, 247] width 6 height 5
click at [267, 245] on p-checkbox at bounding box center [266, 247] width 6 height 5
click at [342, 280] on div "Copy" at bounding box center [338, 281] width 25 height 6
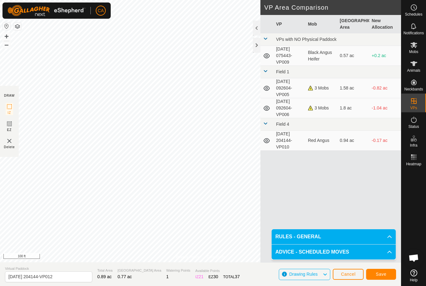
click at [383, 276] on span "Save" at bounding box center [381, 274] width 11 height 5
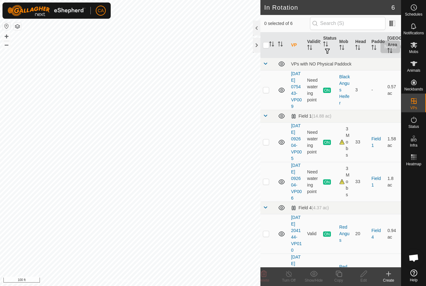
click at [415, 48] on icon at bounding box center [413, 44] width 7 height 7
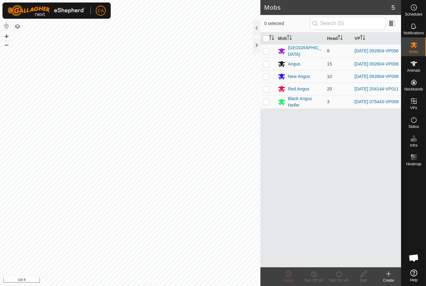
click at [266, 91] on p-checkbox at bounding box center [266, 88] width 6 height 5
click at [340, 277] on icon at bounding box center [339, 273] width 8 height 7
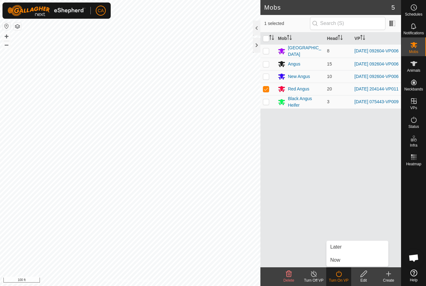
click at [347, 262] on link "Now" at bounding box center [358, 260] width 62 height 12
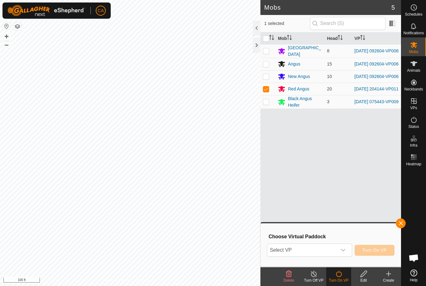
click at [321, 254] on span "Select VP" at bounding box center [301, 250] width 69 height 12
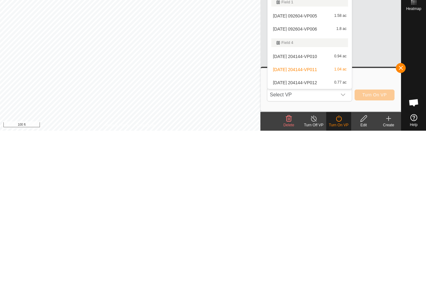
click at [319, 234] on div "2025-08-29 204144-VP012 0.77 ac" at bounding box center [309, 237] width 77 height 7
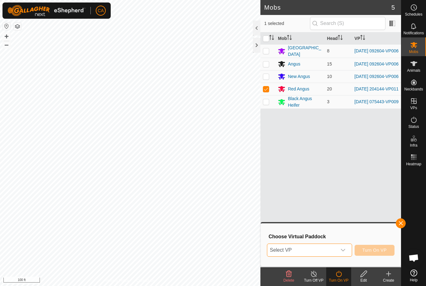
click at [321, 246] on span "Select VP" at bounding box center [301, 250] width 69 height 12
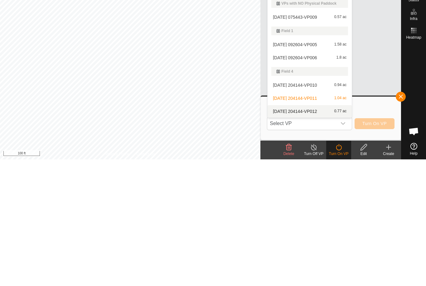
click at [317, 236] on span "[DATE] 204144-VP012" at bounding box center [295, 238] width 44 height 4
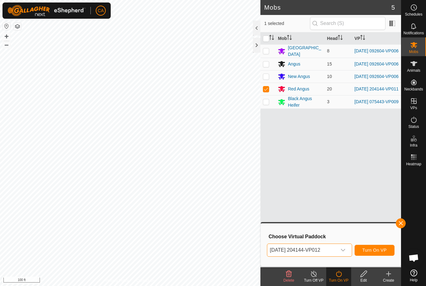
click at [376, 253] on button "Turn On VP" at bounding box center [375, 250] width 40 height 11
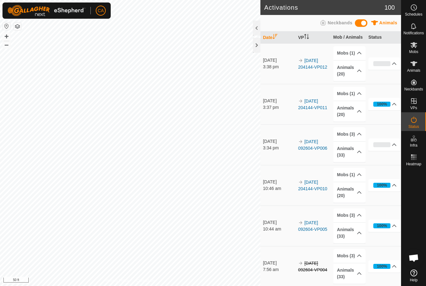
click at [20, 28] on button "button" at bounding box center [17, 26] width 7 height 7
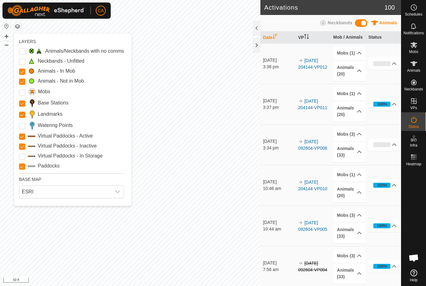
click at [20, 131] on div "Animals/Neckbands with no comms Neckbands - Unfitted Animals - In Mob Animals -…" at bounding box center [71, 108] width 105 height 122
click at [22, 127] on Points "Watering Points" at bounding box center [22, 126] width 6 height 6
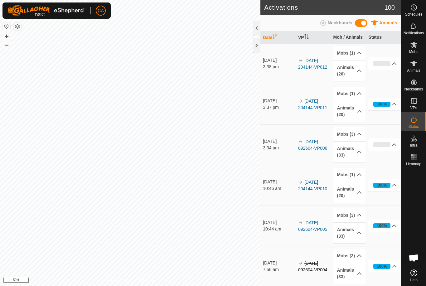
click at [19, 30] on button "button" at bounding box center [17, 26] width 7 height 7
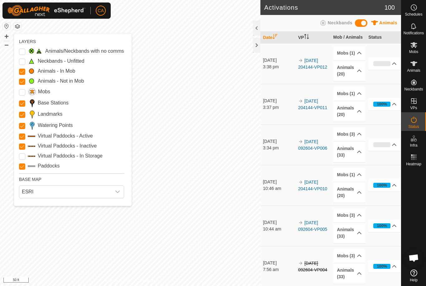
click at [18, 129] on div "LAYERS Animals/Neckbands with no comms Neckbands - Unfitted Animals - In Mob An…" at bounding box center [73, 119] width 118 height 172
click at [19, 127] on Points "Watering Points" at bounding box center [22, 126] width 6 height 6
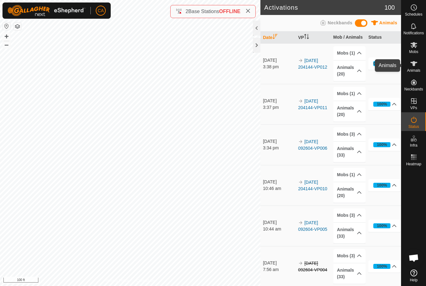
click at [411, 69] on span "Animals" at bounding box center [413, 71] width 13 height 4
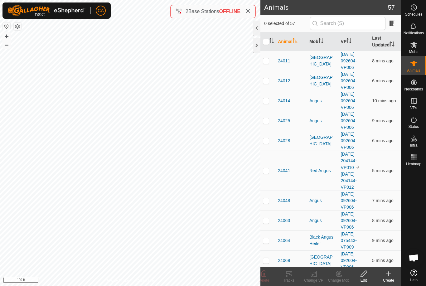
click at [266, 42] on input "checkbox" at bounding box center [266, 42] width 6 height 6
checkbox input "true"
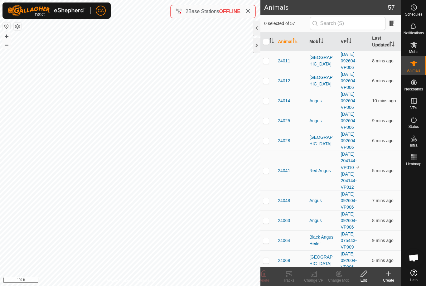
checkbox input "true"
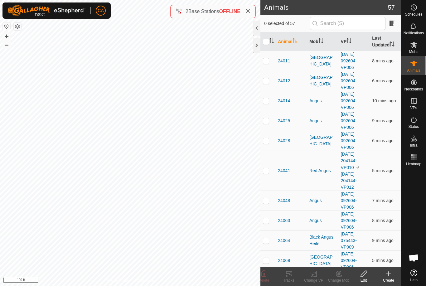
checkbox input "true"
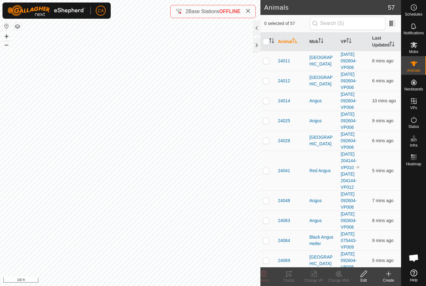
checkbox input "true"
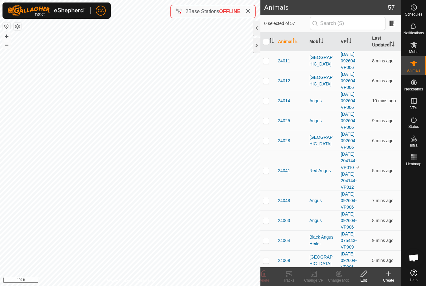
checkbox input "true"
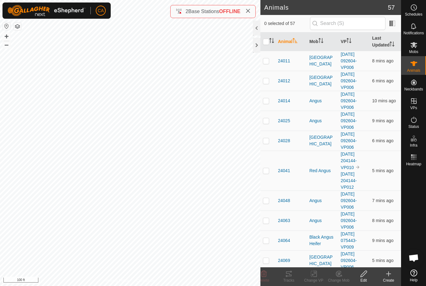
checkbox input "true"
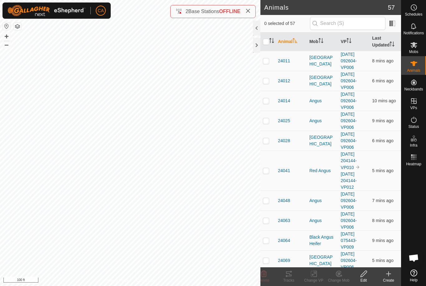
checkbox input "true"
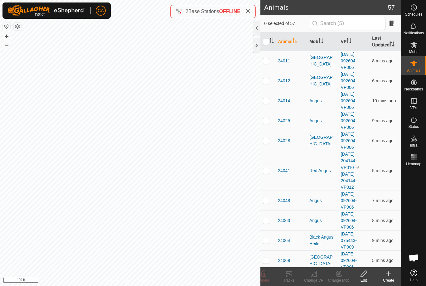
checkbox input "true"
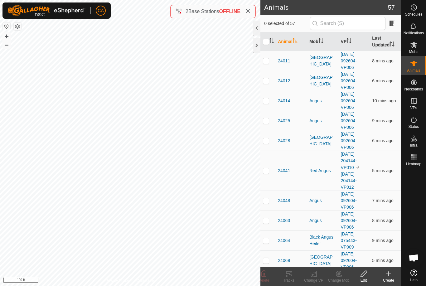
checkbox input "true"
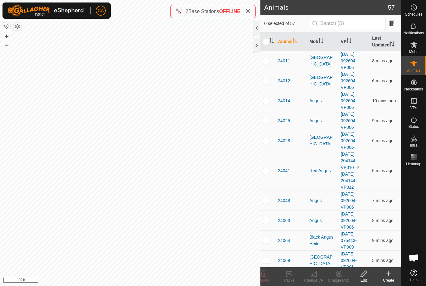
checkbox input "true"
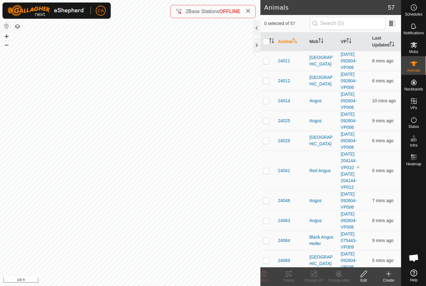
checkbox input "true"
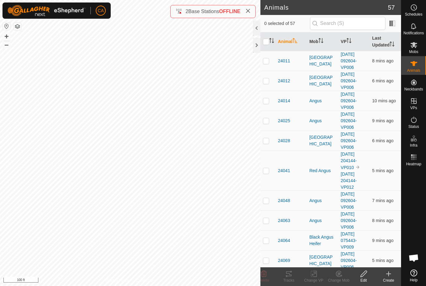
checkbox input "true"
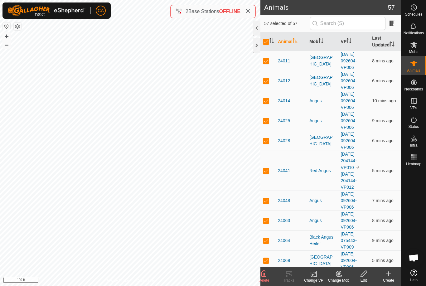
click at [268, 41] on input "checkbox" at bounding box center [266, 42] width 6 height 6
checkbox input "false"
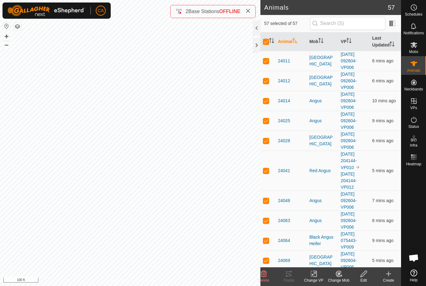
checkbox input "false"
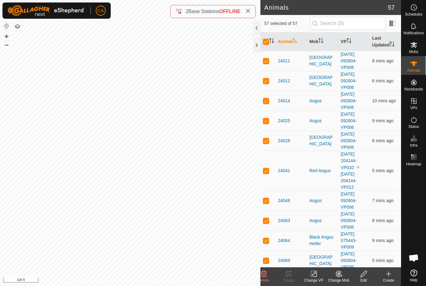
checkbox input "false"
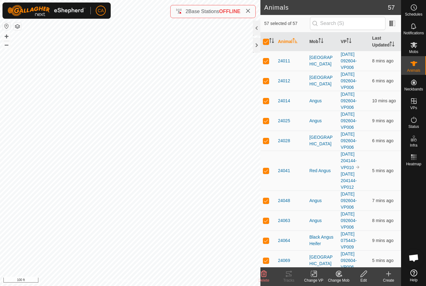
checkbox input "false"
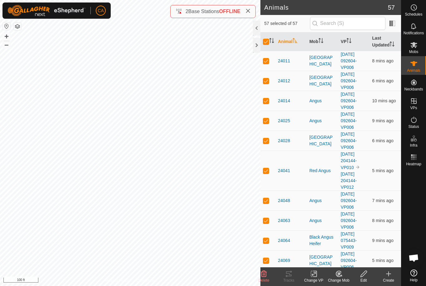
checkbox input "false"
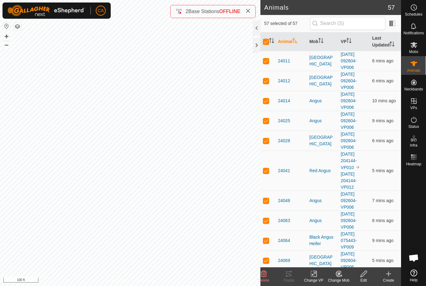
checkbox input "false"
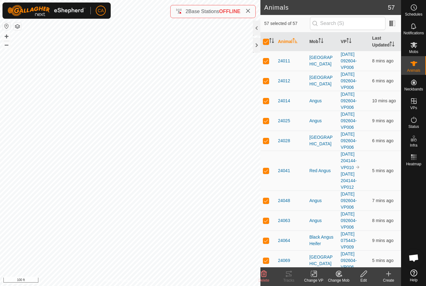
checkbox input "false"
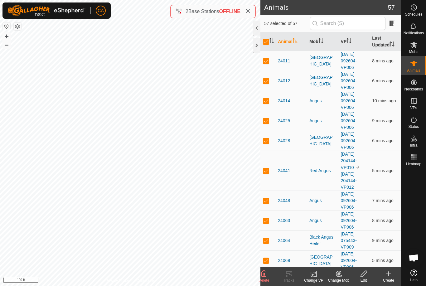
checkbox input "false"
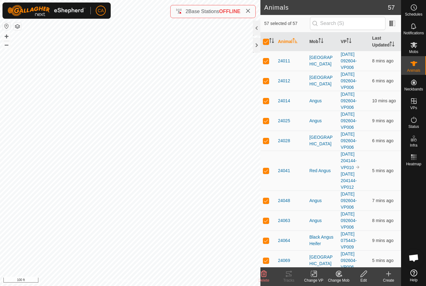
checkbox input "false"
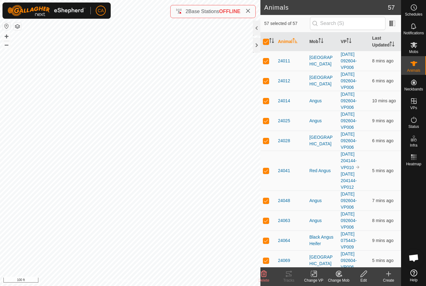
checkbox input "false"
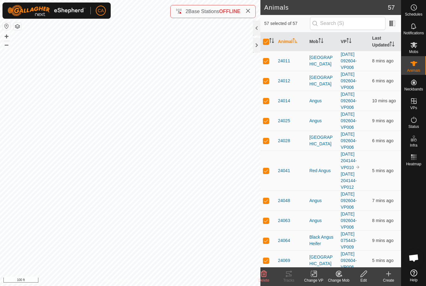
checkbox input "false"
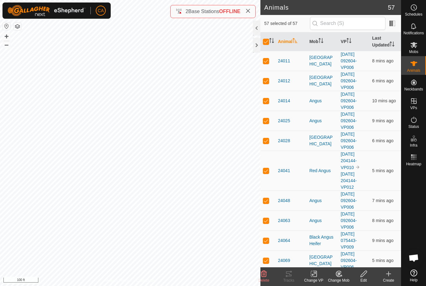
checkbox input "false"
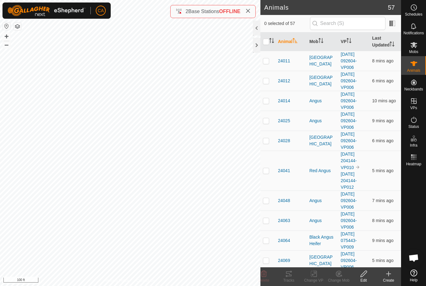
click at [315, 43] on th "Mob" at bounding box center [323, 41] width 32 height 19
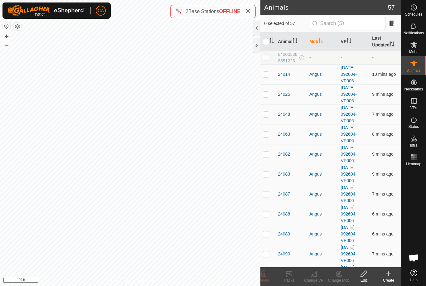
click at [321, 42] on icon "Activate to sort" at bounding box center [320, 40] width 5 height 5
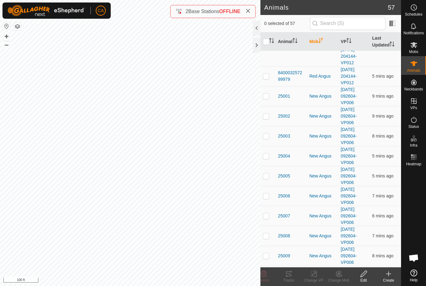
scroll to position [843, 0]
click at [267, 96] on p-checkbox at bounding box center [266, 95] width 6 height 5
checkbox input "true"
click at [266, 118] on p-checkbox at bounding box center [266, 115] width 6 height 5
checkbox input "true"
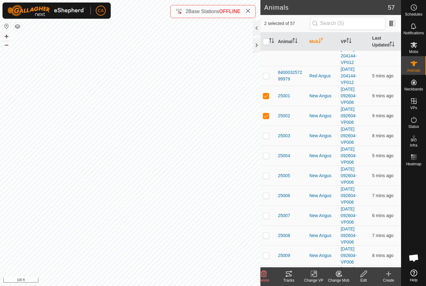
click at [266, 137] on p-checkbox at bounding box center [266, 135] width 6 height 5
click at [265, 135] on p-checkbox at bounding box center [266, 135] width 6 height 5
checkbox input "false"
click at [268, 161] on td at bounding box center [267, 156] width 15 height 20
checkbox input "true"
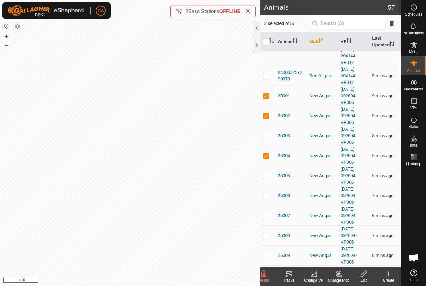
click at [268, 174] on p-checkbox at bounding box center [266, 175] width 6 height 5
checkbox input "true"
click at [265, 197] on p-checkbox at bounding box center [266, 195] width 6 height 5
checkbox input "true"
click at [266, 215] on p-checkbox at bounding box center [266, 215] width 6 height 5
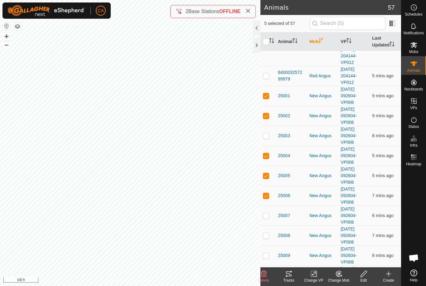
checkbox input "true"
click at [267, 232] on td at bounding box center [267, 236] width 15 height 20
checkbox input "true"
click at [266, 254] on p-checkbox at bounding box center [266, 255] width 6 height 5
checkbox input "true"
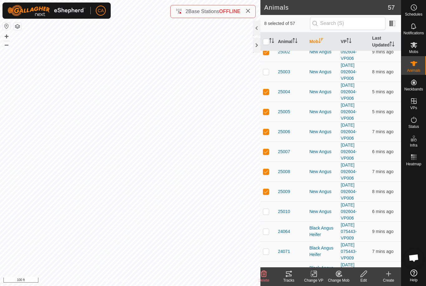
scroll to position [909, 0]
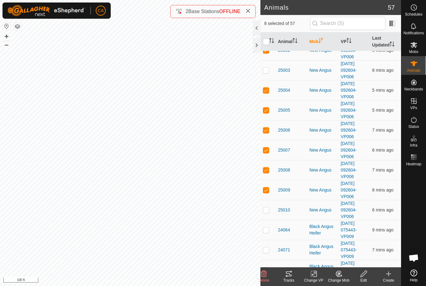
click at [267, 211] on p-checkbox at bounding box center [266, 209] width 6 height 5
checkbox input "true"
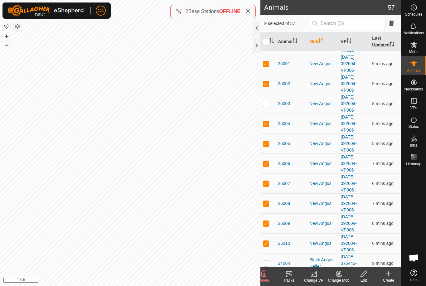
scroll to position [877, 0]
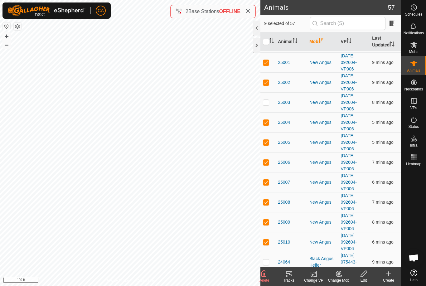
click at [265, 103] on p-checkbox at bounding box center [266, 102] width 6 height 5
checkbox input "true"
click at [291, 280] on div "Tracks" at bounding box center [288, 281] width 25 height 6
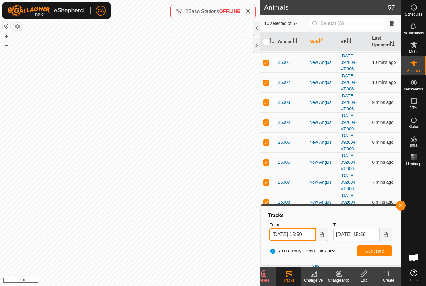
click at [293, 235] on input "06 Sep, 2025 15:59" at bounding box center [292, 234] width 46 height 13
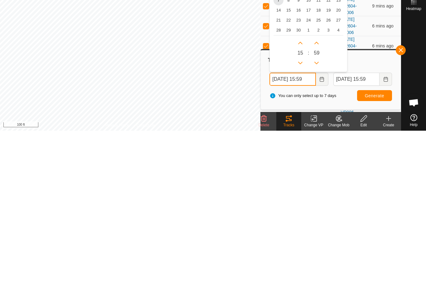
scroll to position [818, 0]
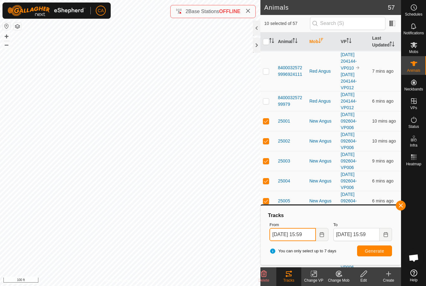
click at [304, 234] on input "06 Sep, 2025 15:59" at bounding box center [292, 234] width 46 height 13
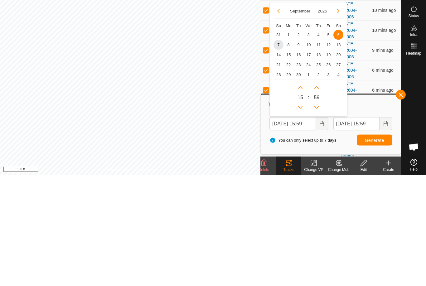
click at [290, 141] on span "1" at bounding box center [289, 146] width 10 height 10
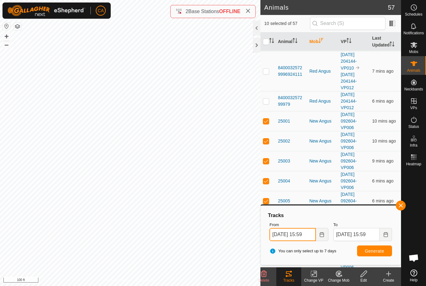
click at [303, 232] on input "01 Sep, 2025 15:59" at bounding box center [292, 234] width 46 height 13
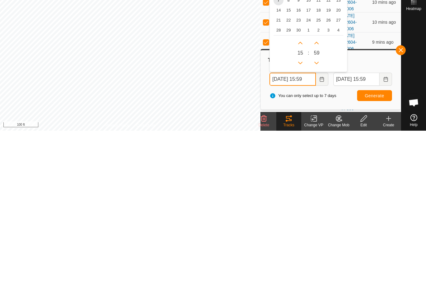
scroll to position [783, 0]
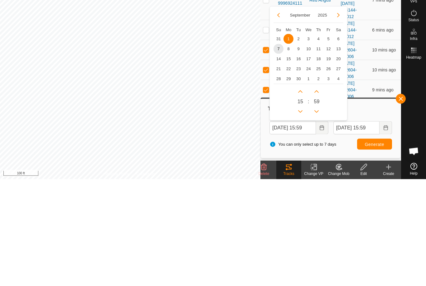
click at [317, 141] on span "4" at bounding box center [318, 146] width 10 height 10
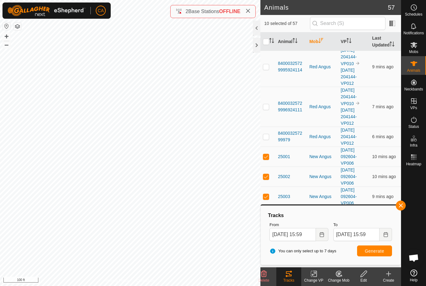
click at [376, 253] on span "Generate" at bounding box center [374, 251] width 19 height 5
click at [299, 235] on input "04 Sep, 2025 15:59" at bounding box center [292, 234] width 46 height 13
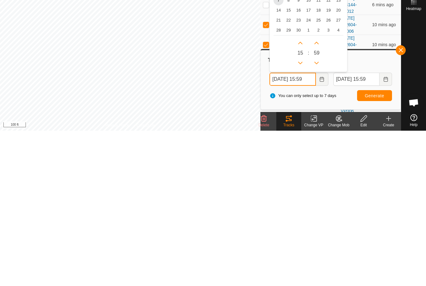
scroll to position [754, 0]
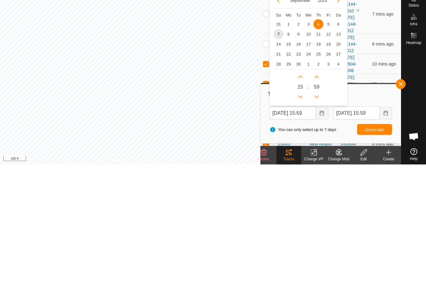
click at [289, 141] on span "1" at bounding box center [289, 146] width 10 height 10
type input "01 Sep, 2025 15:59"
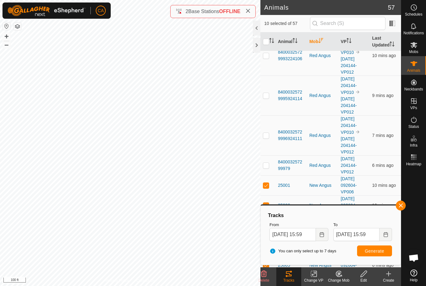
click at [370, 254] on button "Generate" at bounding box center [374, 250] width 35 height 11
click at [265, 41] on input "checkbox" at bounding box center [266, 42] width 6 height 6
checkbox input "true"
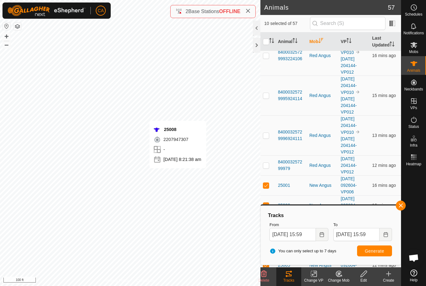
checkbox input "true"
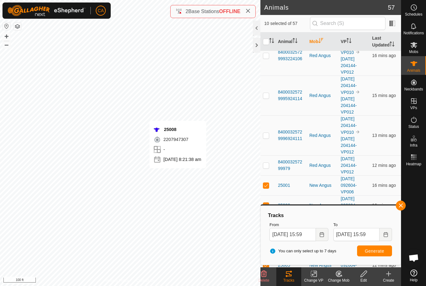
checkbox input "true"
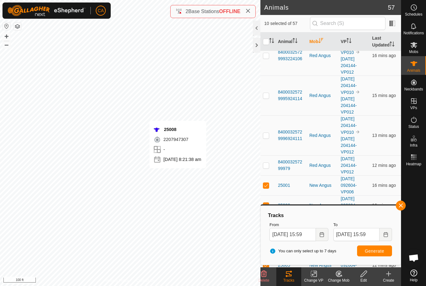
checkbox input "true"
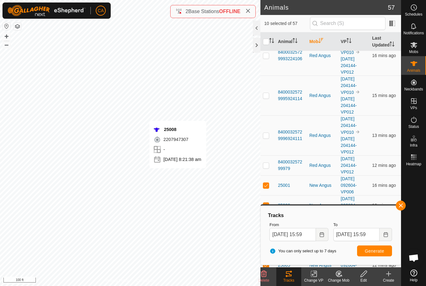
checkbox input "true"
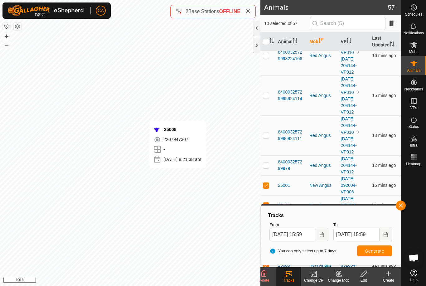
checkbox input "true"
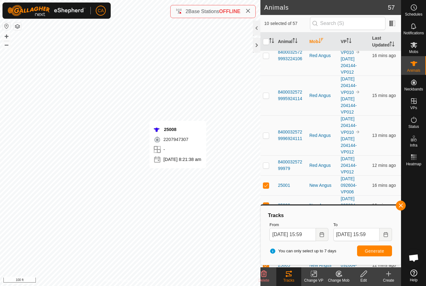
checkbox input "true"
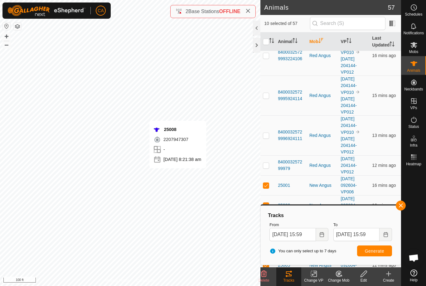
checkbox input "true"
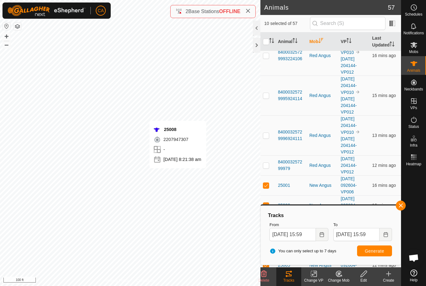
checkbox input "true"
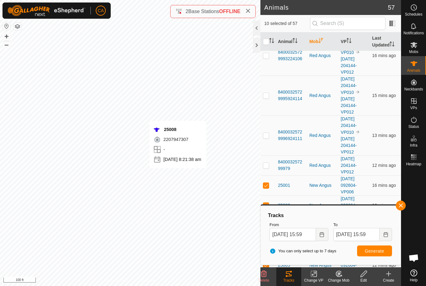
checkbox input "true"
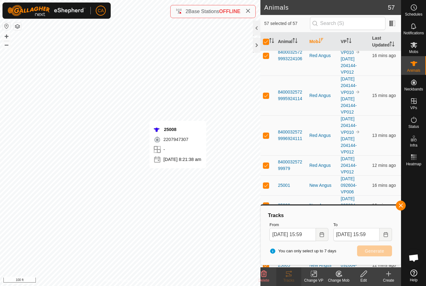
click at [266, 43] on input "checkbox" at bounding box center [266, 42] width 6 height 6
checkbox input "false"
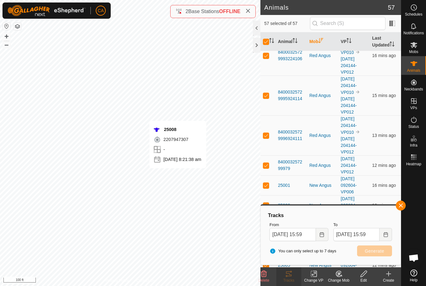
checkbox input "false"
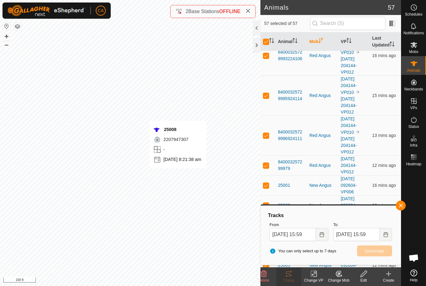
checkbox input "false"
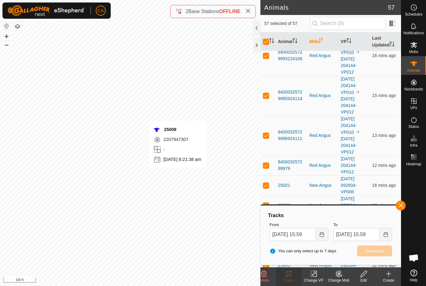
checkbox input "false"
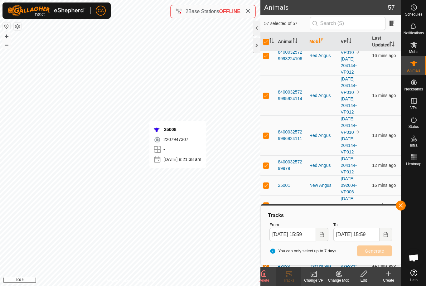
checkbox input "false"
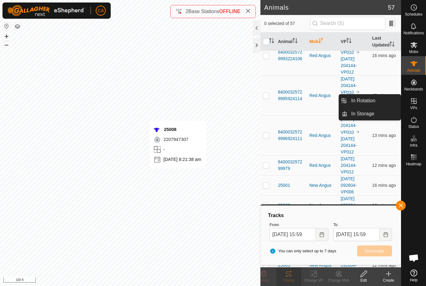
click at [379, 102] on link "In Rotation" at bounding box center [373, 101] width 53 height 12
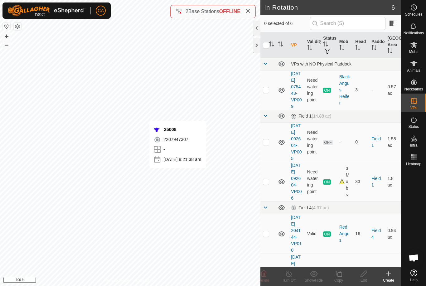
click at [266, 144] on p-checkbox at bounding box center [266, 141] width 6 height 5
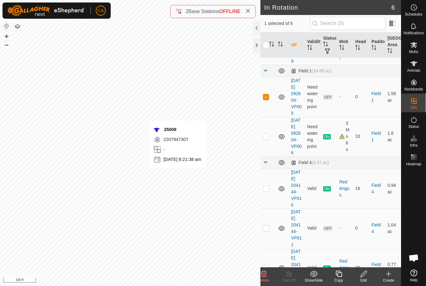
scroll to position [44, 0]
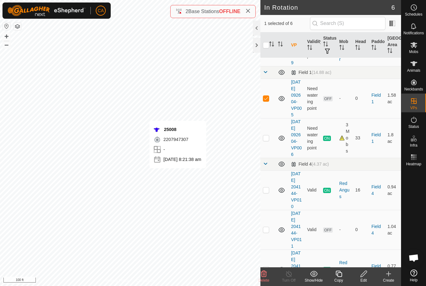
click at [198, 142] on div "2207947307" at bounding box center [177, 139] width 48 height 7
click at [369, 279] on div "Edit" at bounding box center [363, 281] width 25 height 6
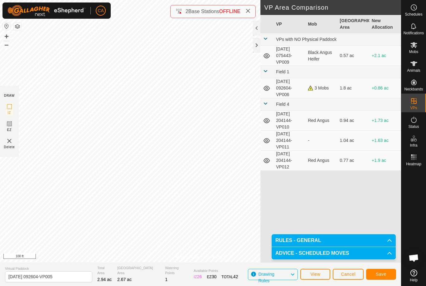
click at [379, 274] on span "Save" at bounding box center [381, 274] width 11 height 5
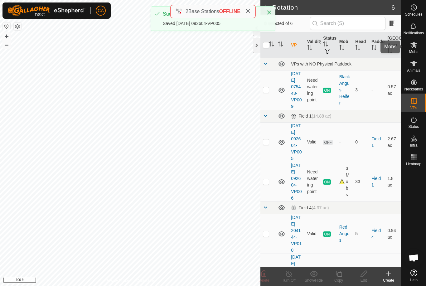
click at [418, 46] on es-mob-svg-icon at bounding box center [413, 45] width 11 height 10
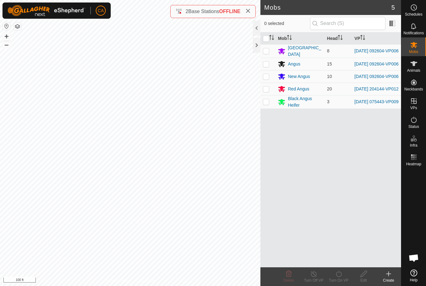
click at [264, 51] on p-checkbox at bounding box center [266, 50] width 6 height 5
click at [268, 64] on p-checkbox at bounding box center [266, 63] width 6 height 5
click at [267, 79] on p-checkbox at bounding box center [266, 76] width 6 height 5
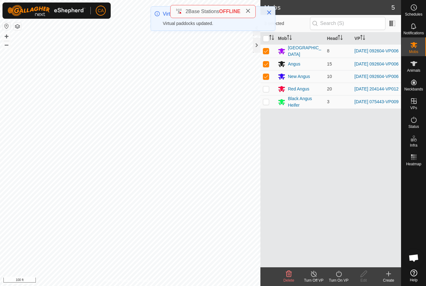
click at [342, 279] on div "Turn On VP" at bounding box center [338, 281] width 25 height 6
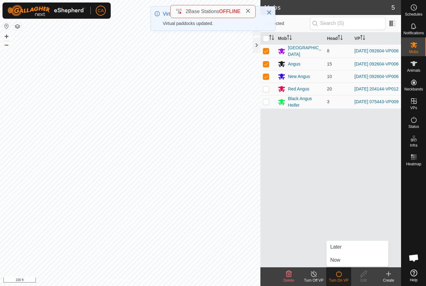
click at [347, 261] on link "Now" at bounding box center [358, 260] width 62 height 12
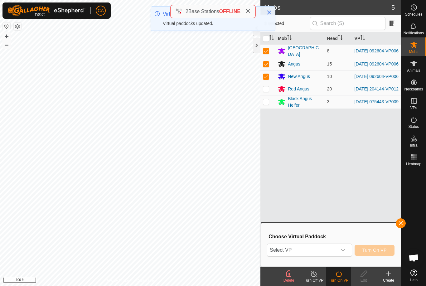
click at [325, 251] on span "Select VP" at bounding box center [301, 250] width 69 height 12
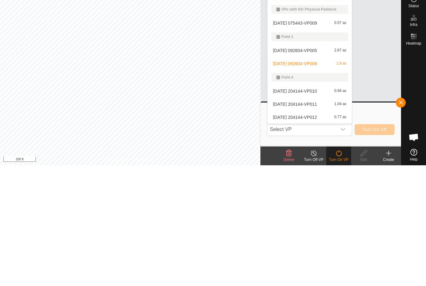
click at [315, 169] on span "[DATE] 092604-VP005" at bounding box center [295, 171] width 44 height 4
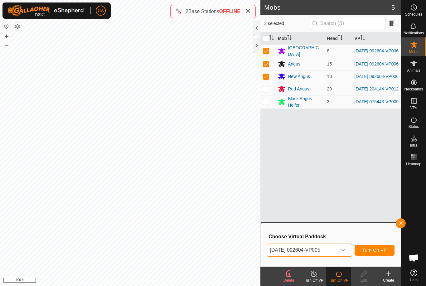
click at [380, 252] on span "Turn On VP" at bounding box center [374, 250] width 24 height 5
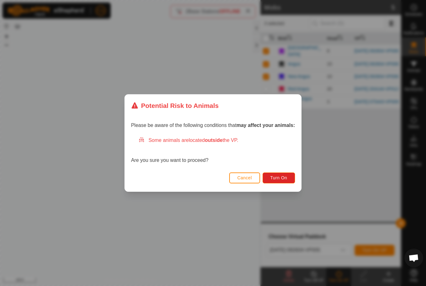
click at [280, 177] on span "Turn On" at bounding box center [278, 177] width 17 height 5
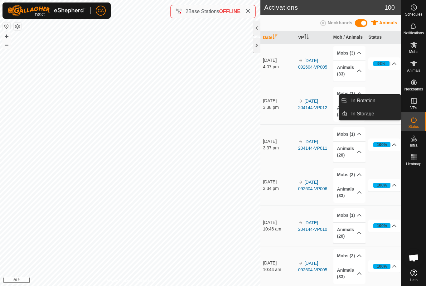
click at [376, 105] on link "In Rotation" at bounding box center [373, 101] width 53 height 12
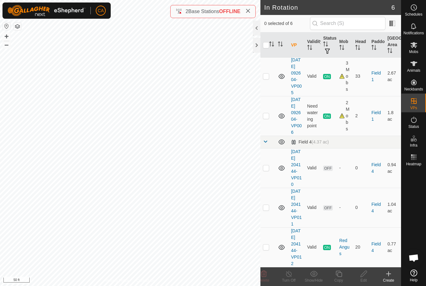
scroll to position [105, 0]
click at [267, 165] on p-checkbox at bounding box center [266, 167] width 6 height 5
click at [266, 275] on icon at bounding box center [264, 274] width 6 height 6
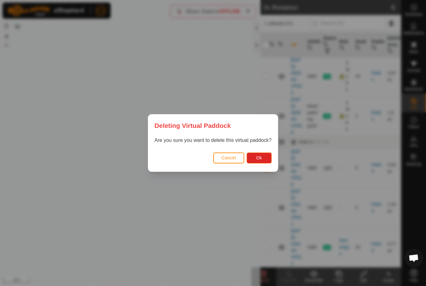
click at [261, 163] on button "Ok" at bounding box center [259, 158] width 25 height 11
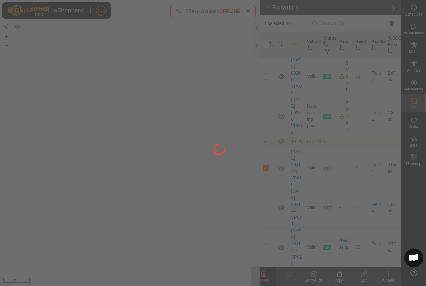
checkbox input "false"
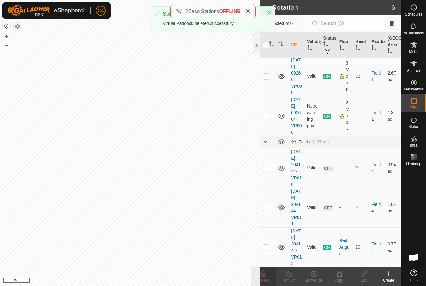
scroll to position [59, 0]
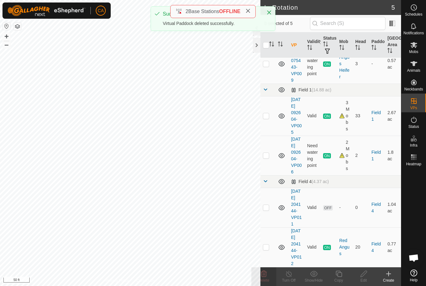
click at [271, 196] on td at bounding box center [267, 208] width 15 height 40
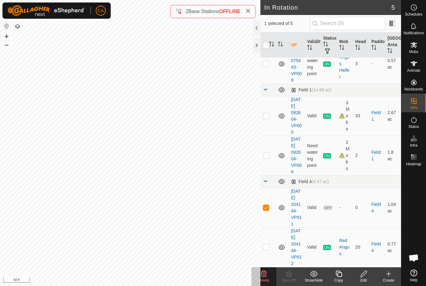
click at [268, 275] on delete-svg-icon at bounding box center [263, 273] width 25 height 7
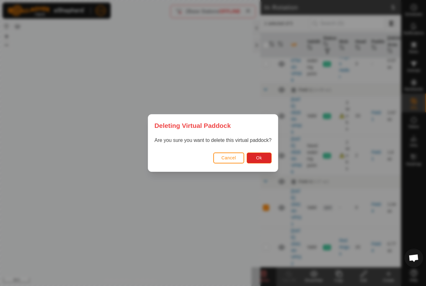
click at [262, 159] on span "Ok" at bounding box center [259, 157] width 6 height 5
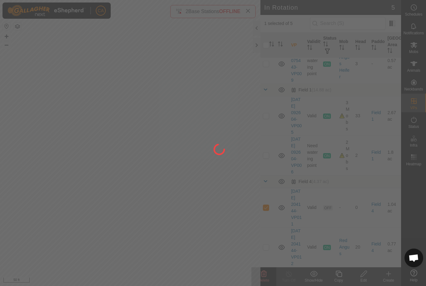
checkbox input "false"
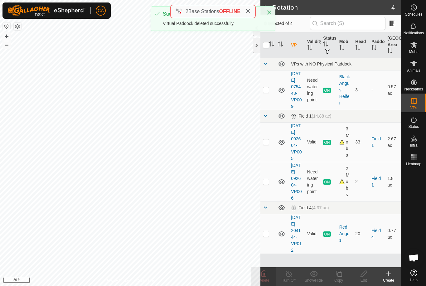
scroll to position [12, 0]
